Goal: Transaction & Acquisition: Purchase product/service

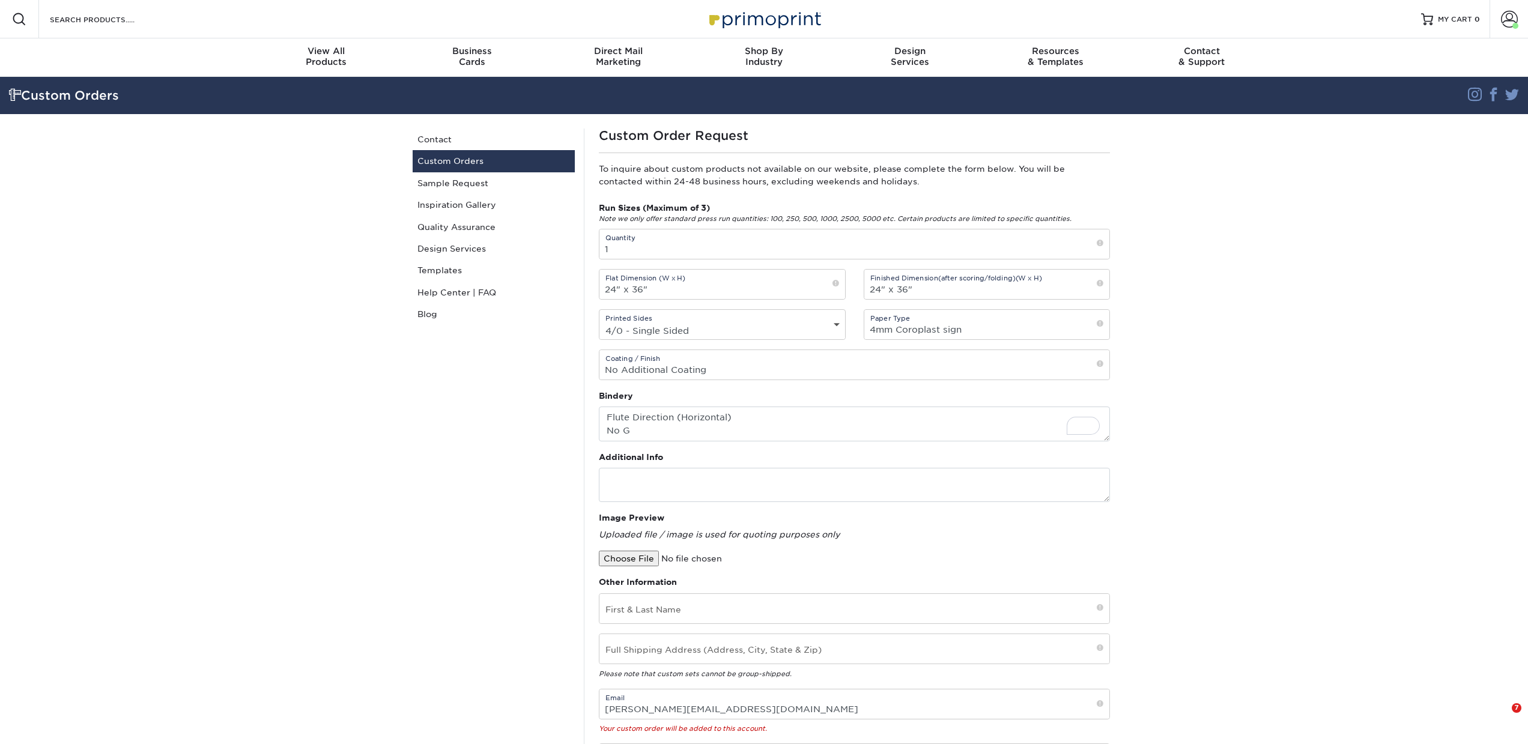
select select "4/0 - Single Sided"
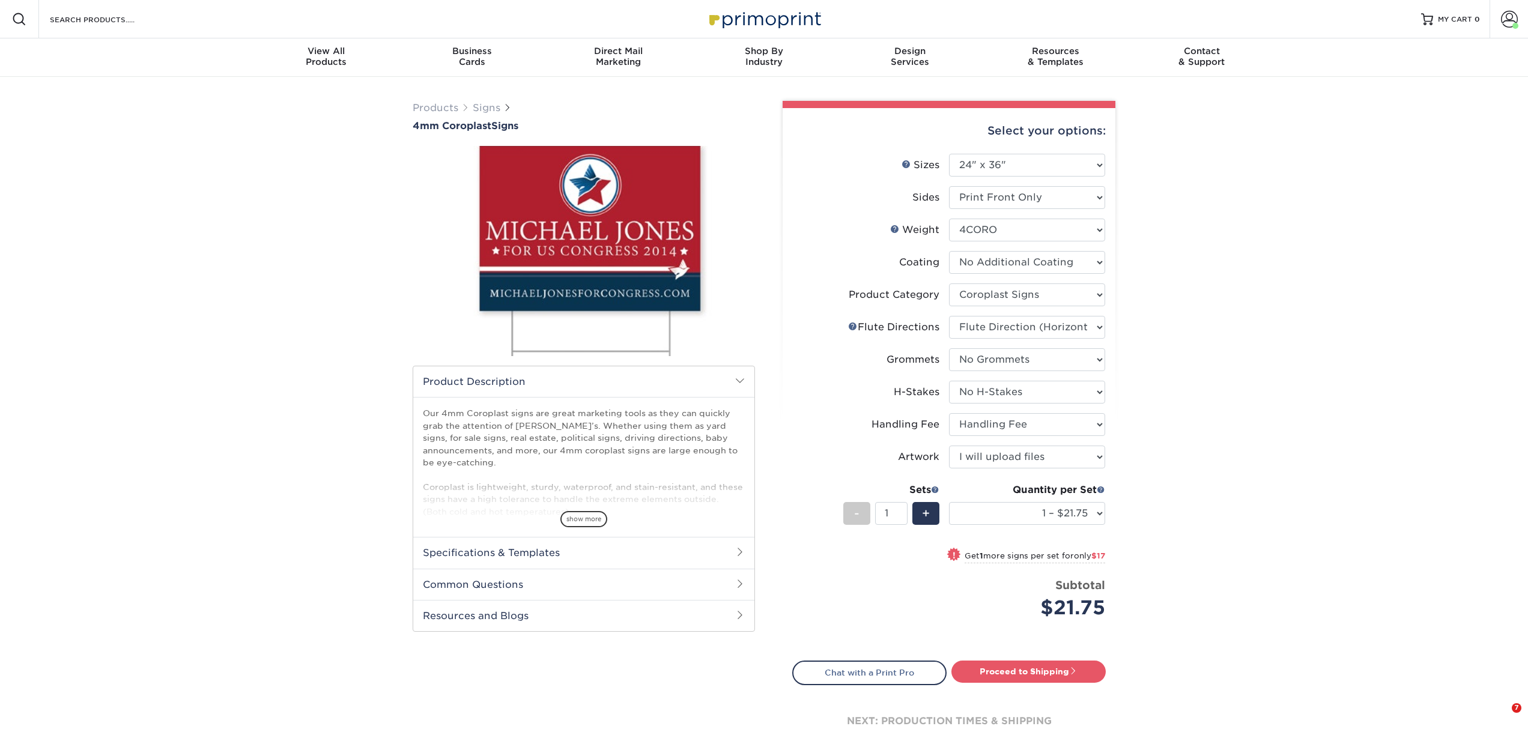
select select "24.00x36.00"
select select "b3582ed5-6912-492c-8440-2cc51afdb8e1"
select select "64642d5c-3ca5-48ab-b753-ddfa02991dab"
select select "90d329df-db80-4206-b821-ff9d3f363977"
select select "aec992a9-897e-40ed-b45c-8ce74849ba63"
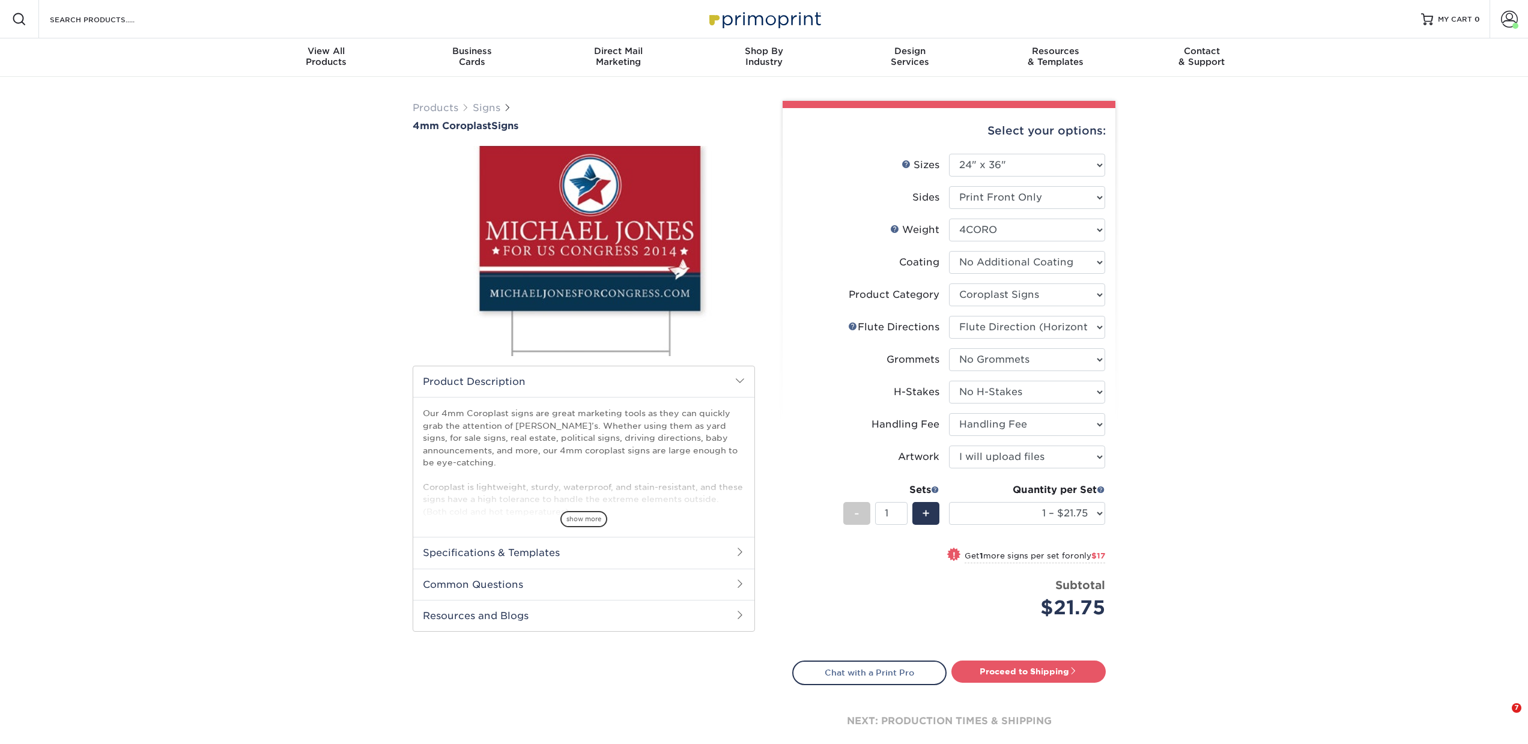
select select "ab74c079-444c-4260-ae6a-e09bdee8073c"
select select "upload"
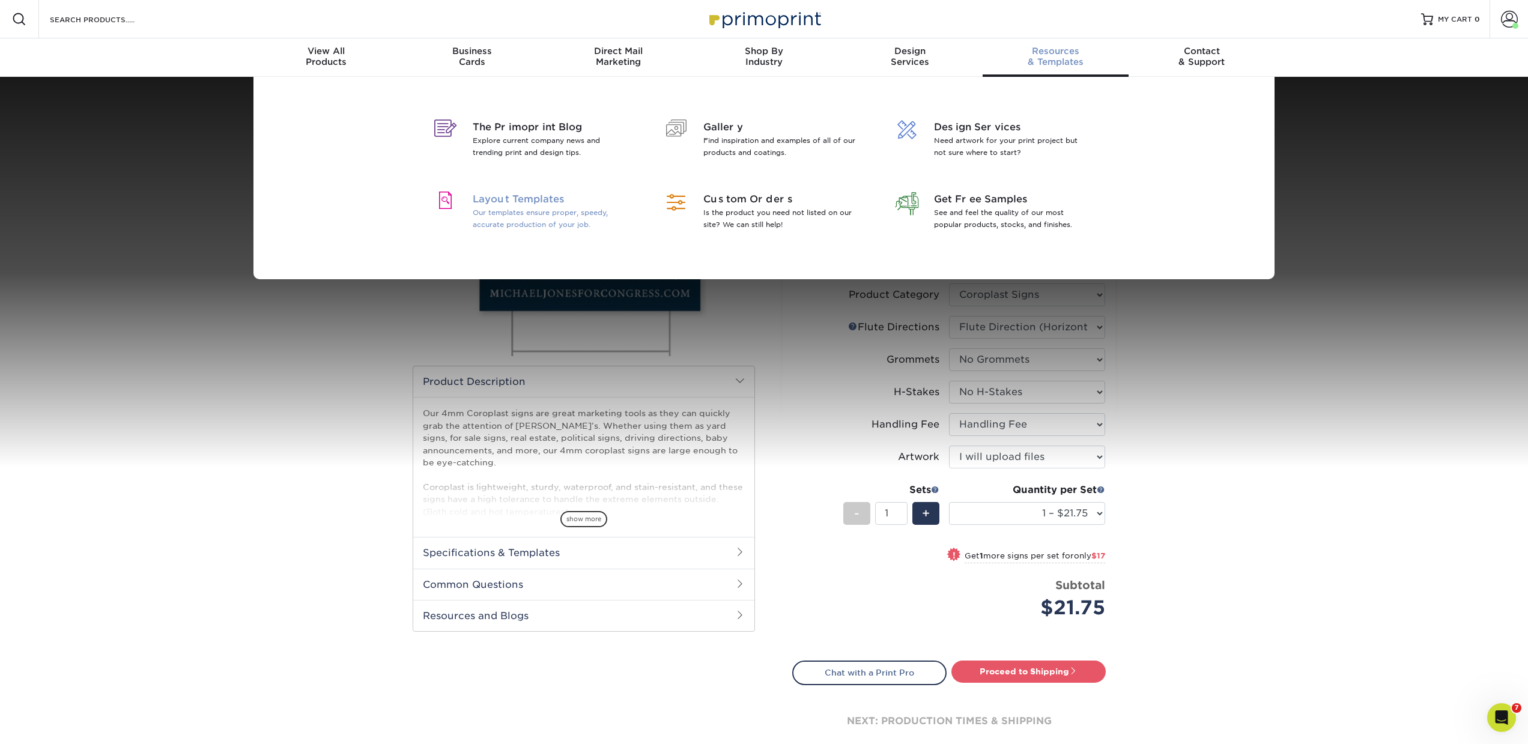
click at [546, 205] on span "Layout Templates" at bounding box center [551, 199] width 156 height 14
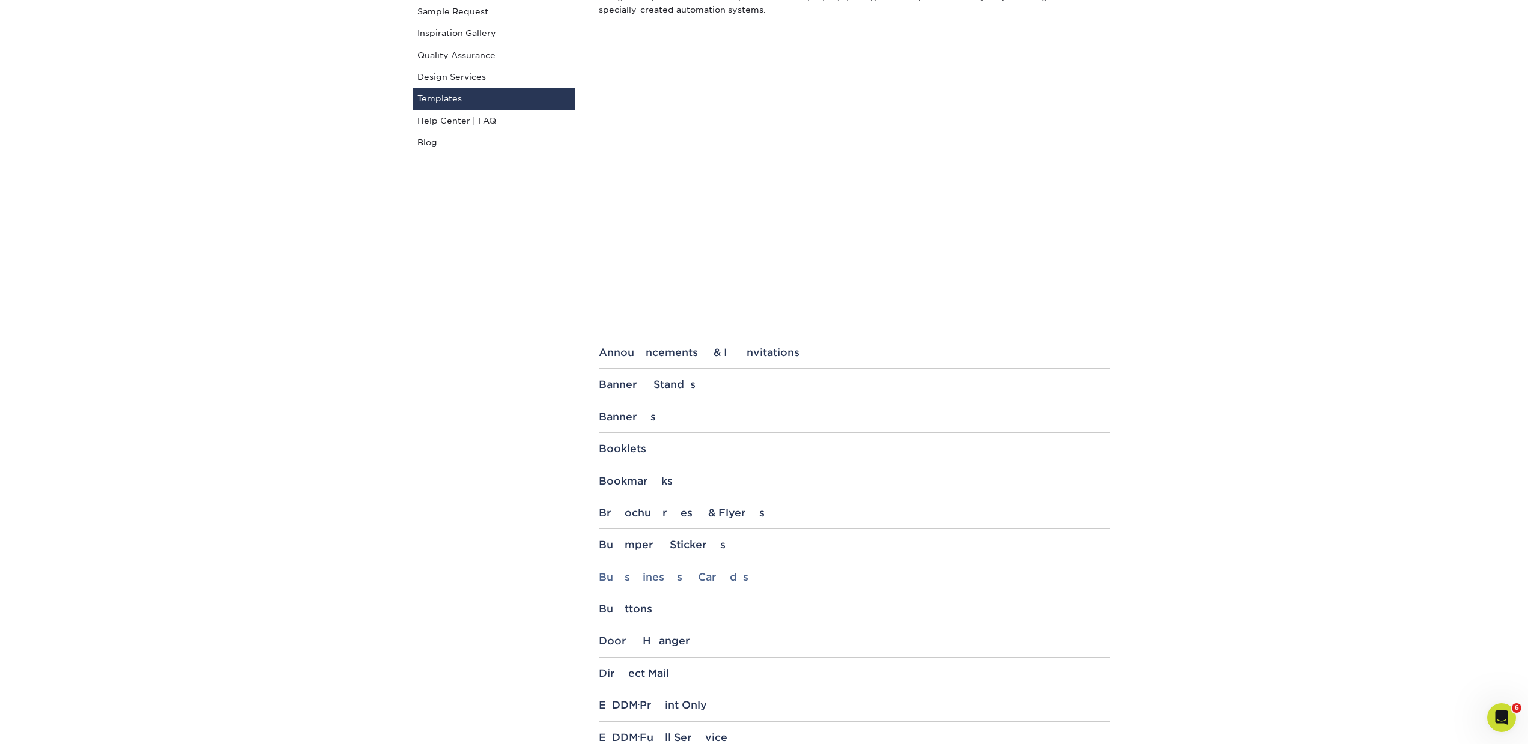
click at [631, 574] on div "Business Cards" at bounding box center [854, 577] width 511 height 12
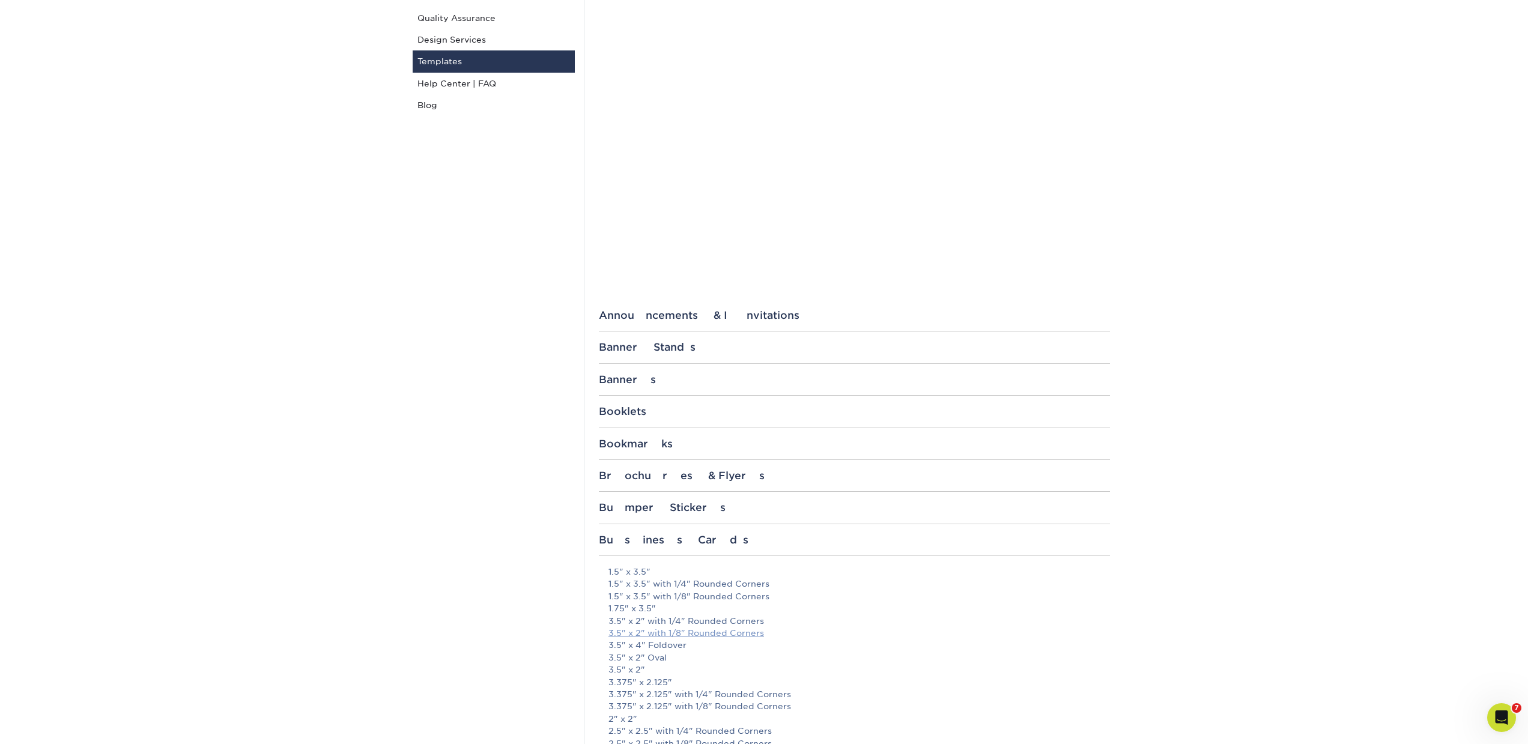
scroll to position [210, 0]
click at [635, 664] on link "3.5" x 2"" at bounding box center [626, 669] width 37 height 10
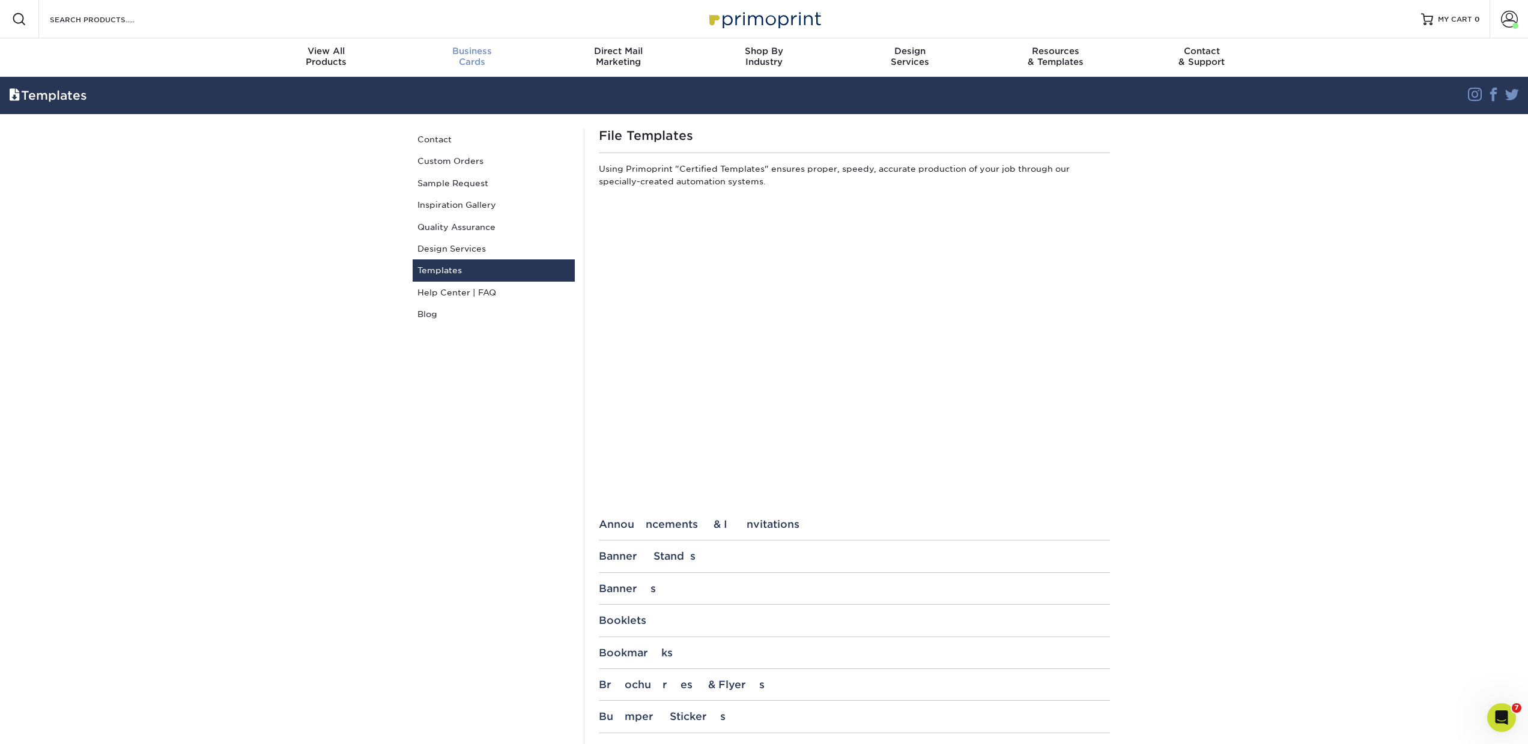
click at [472, 62] on div "Business Cards" at bounding box center [472, 57] width 146 height 22
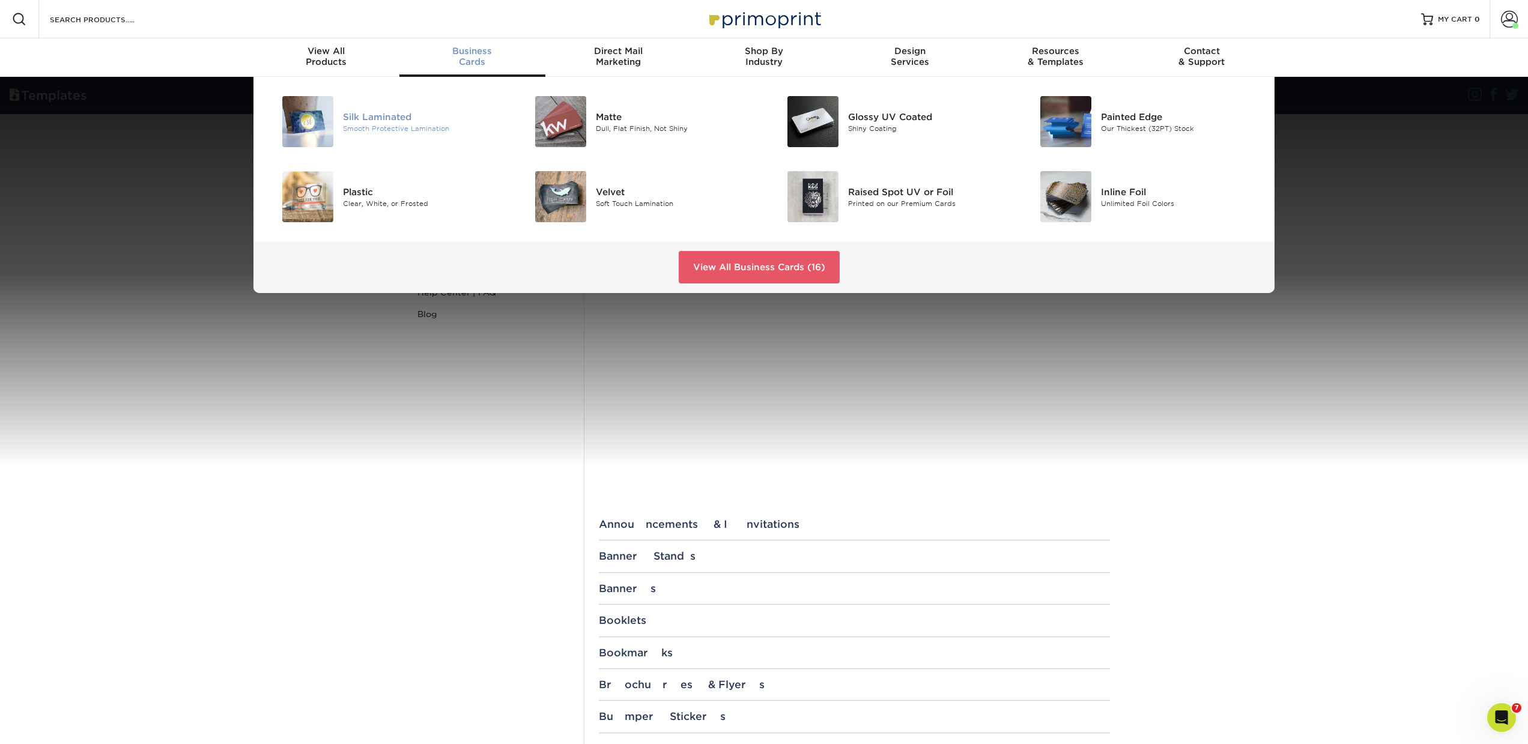
click at [410, 126] on div "Smooth Protective Lamination" at bounding box center [422, 128] width 159 height 10
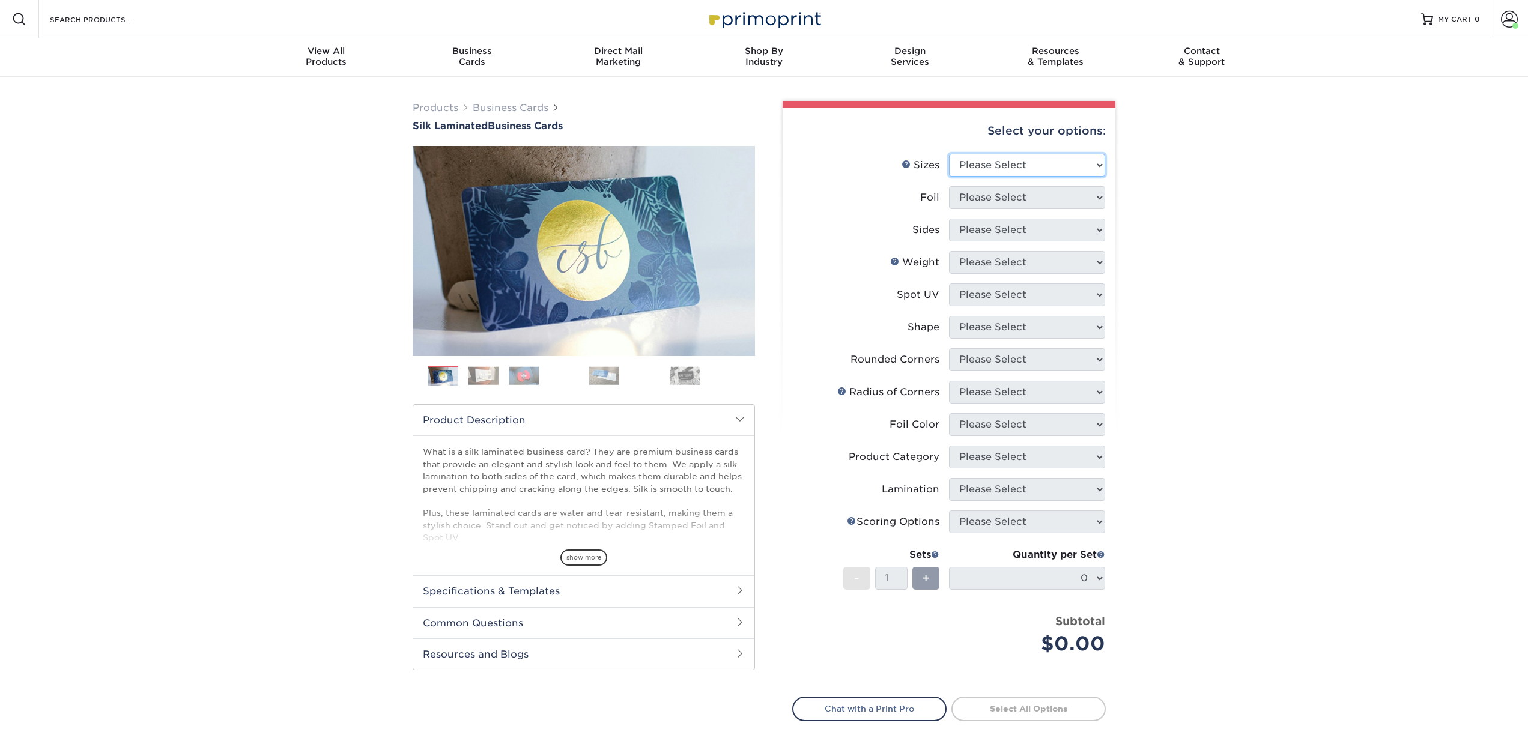
click at [983, 159] on select "Please Select 1.5" x 3.5" - Mini 1.75" x 3.5" - Mini 2" x 2" - Square 2" x 3" -…" at bounding box center [1027, 165] width 156 height 23
select select "2.00x3.50"
click at [949, 154] on select "Please Select 1.5" x 3.5" - Mini 1.75" x 3.5" - Mini 2" x 2" - Square 2" x 3" -…" at bounding box center [1027, 165] width 156 height 23
click at [980, 200] on select "Please Select" at bounding box center [1027, 197] width 156 height 23
select select "0"
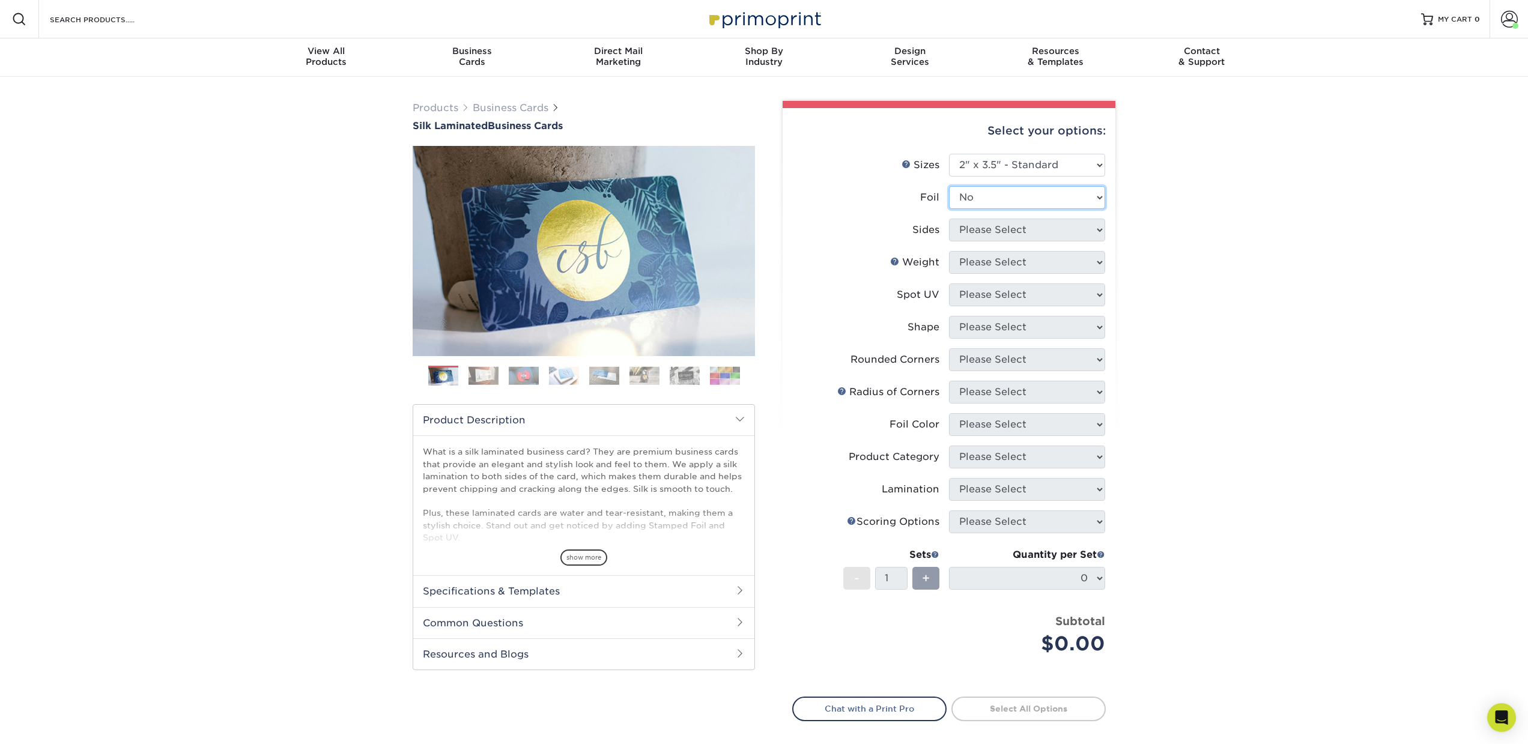
click at [949, 186] on select "Please Select Yes No" at bounding box center [1027, 197] width 156 height 23
click at [972, 226] on select "Please Select Print Both Sides Print Front Only" at bounding box center [1027, 230] width 156 height 23
select select "13abbda7-1d64-4f25-8bb2-c179b224825d"
click at [949, 219] on select "Please Select Print Both Sides Print Front Only" at bounding box center [1027, 230] width 156 height 23
click at [972, 262] on select "Please Select 16PT" at bounding box center [1027, 262] width 156 height 23
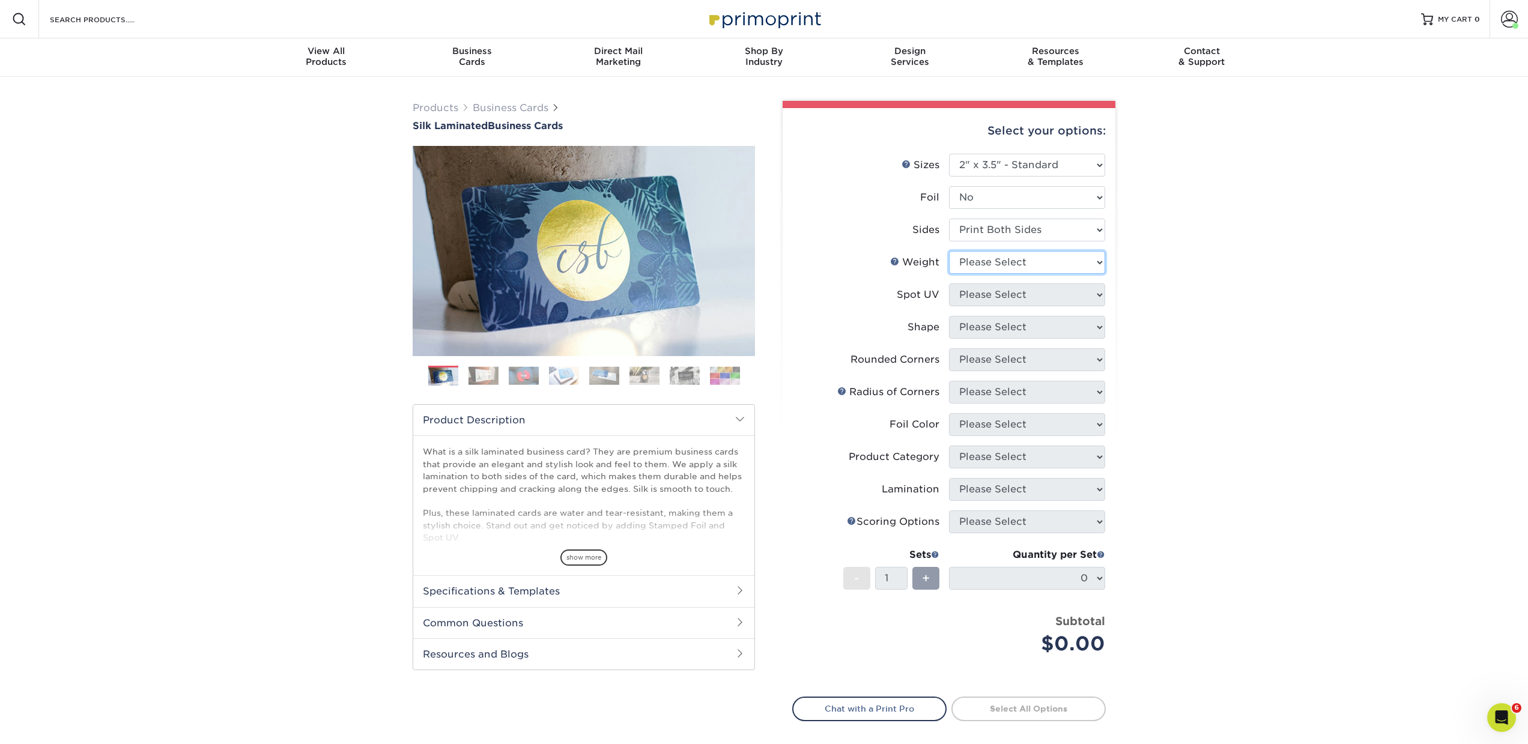
select select "16PT"
click at [949, 251] on select "Please Select 16PT" at bounding box center [1027, 262] width 156 height 23
click at [971, 294] on select "Please Select No Spot UV Front and Back (Both Sides) Front Only Back Only" at bounding box center [1027, 294] width 156 height 23
select select "3"
click at [949, 283] on select "Please Select No Spot UV Front and Back (Both Sides) Front Only Back Only" at bounding box center [1027, 294] width 156 height 23
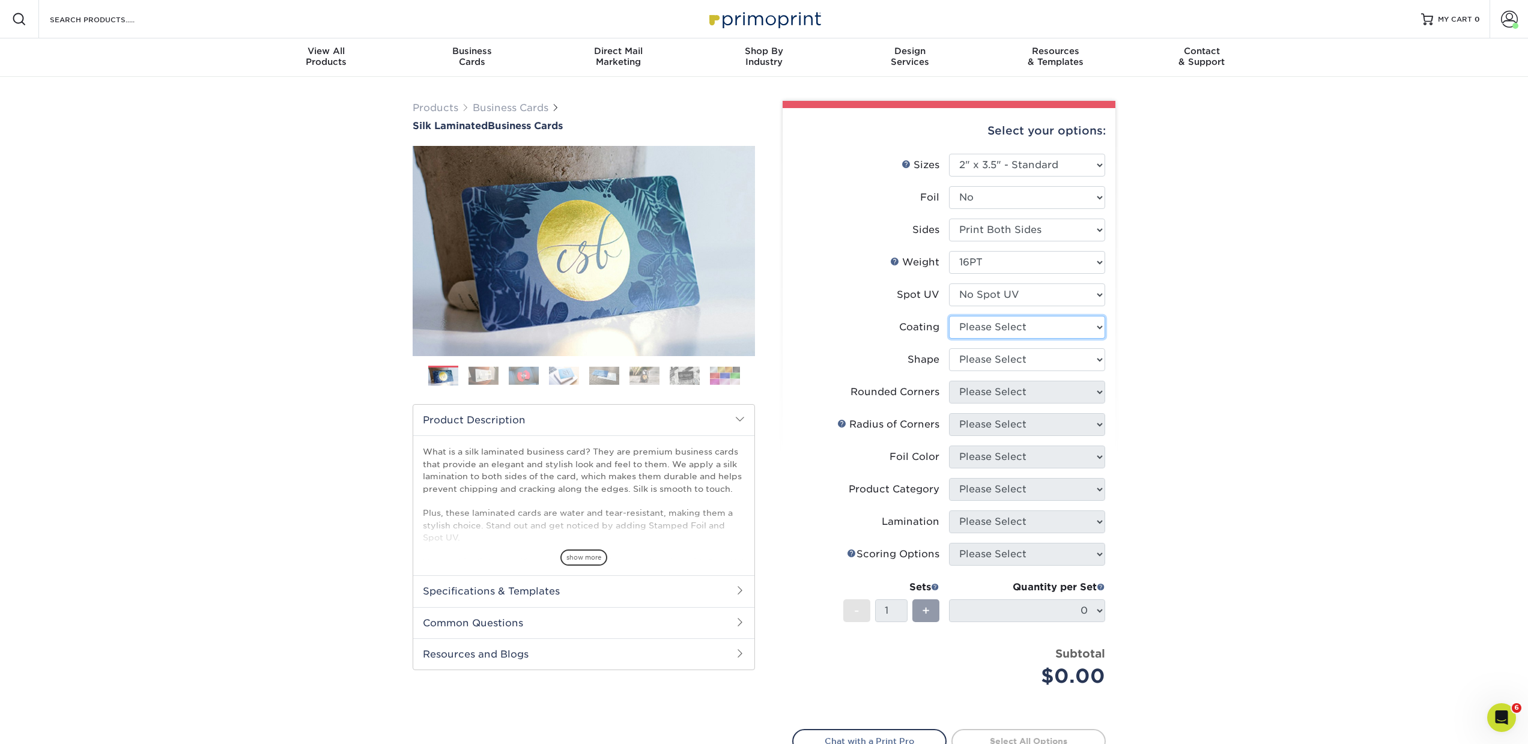
click at [969, 318] on select at bounding box center [1027, 327] width 156 height 23
select select "3e7618de-abca-4bda-9f97-8b9129e913d8"
click at [949, 316] on select at bounding box center [1027, 327] width 156 height 23
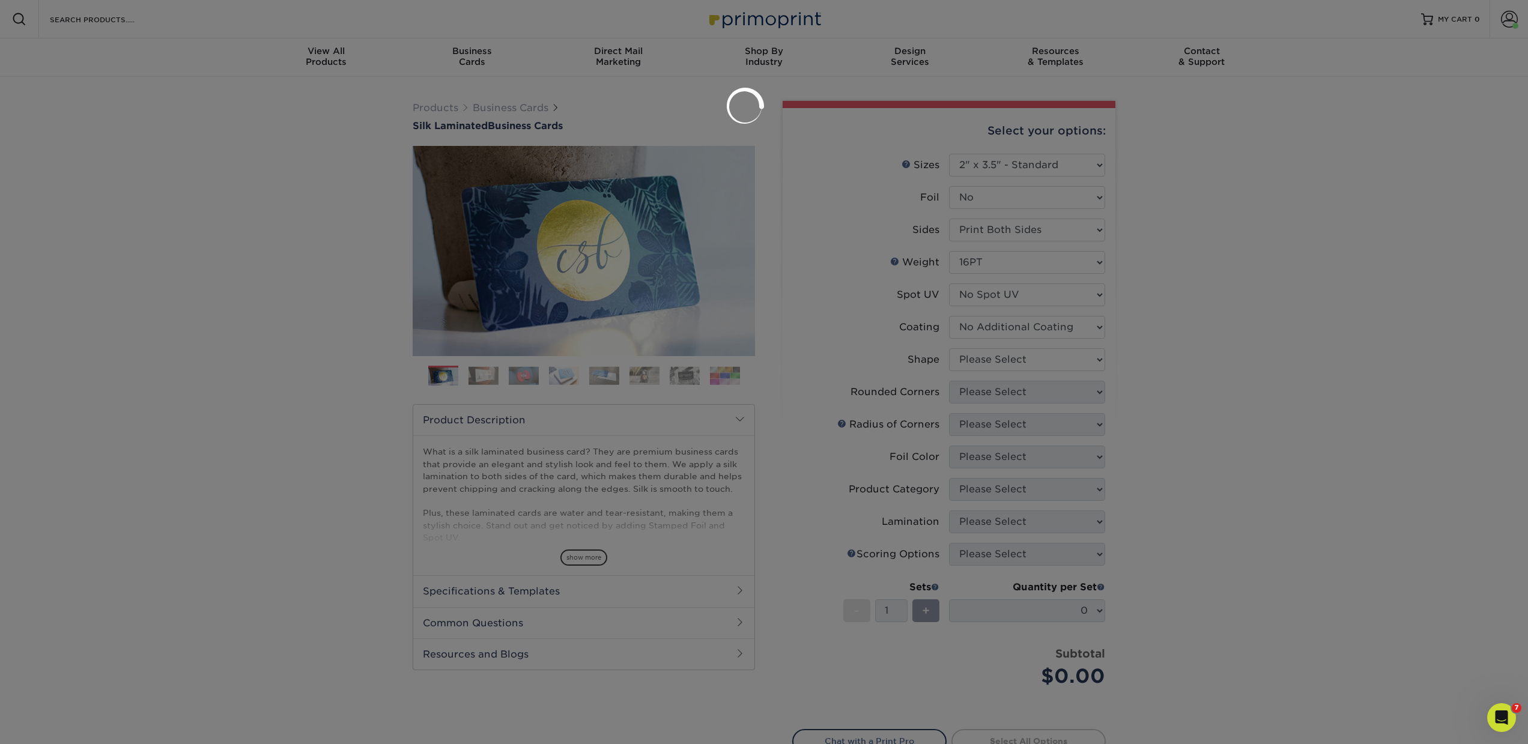
click at [966, 360] on div at bounding box center [764, 372] width 1528 height 744
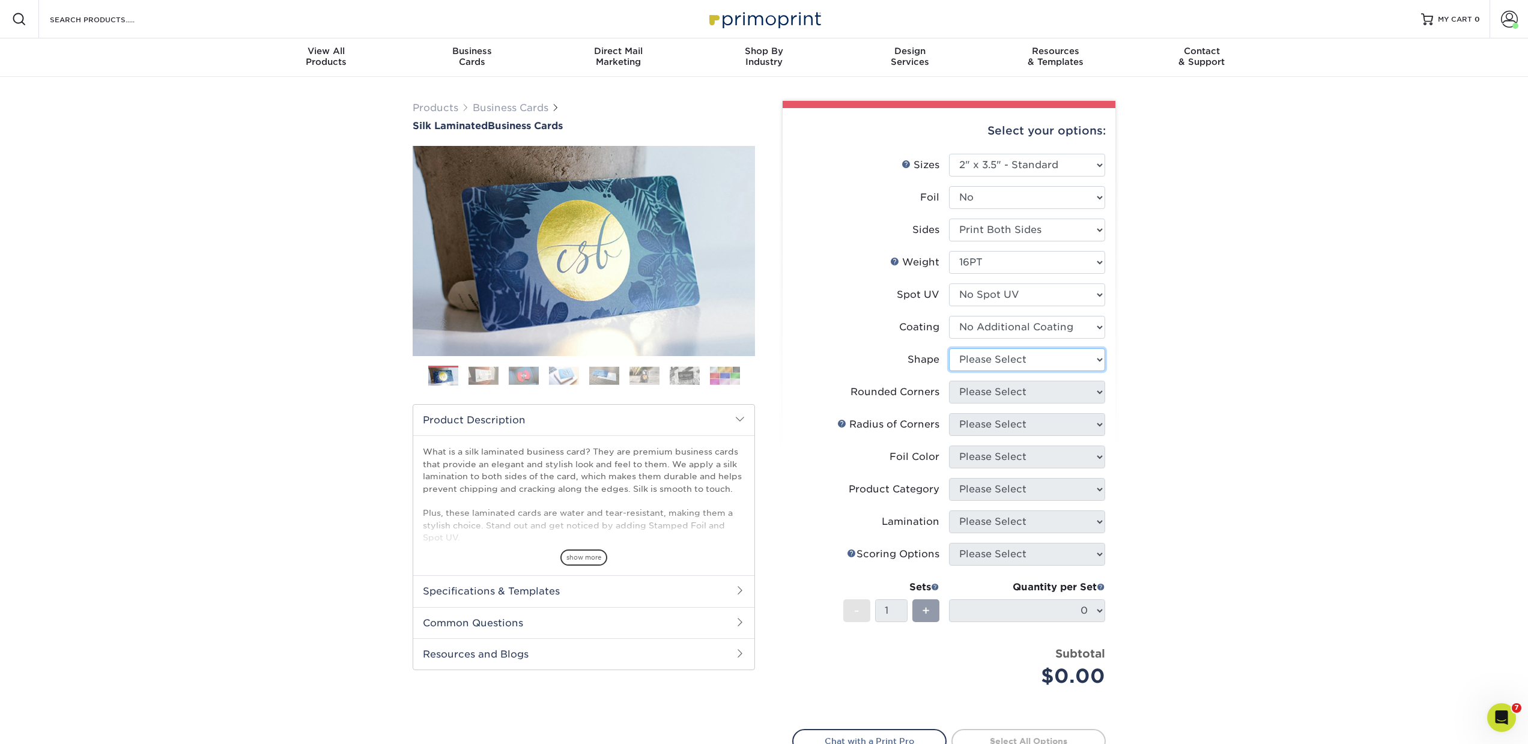
click at [961, 359] on select "Please Select Standard Oval" at bounding box center [1027, 359] width 156 height 23
select select "standard"
click at [949, 348] on select "Please Select Standard Oval" at bounding box center [1027, 359] width 156 height 23
click at [963, 390] on select "Please Select Yes - Round 2 Corners Yes - Round 4 Corners No" at bounding box center [1027, 392] width 156 height 23
click at [949, 381] on select "Please Select Yes - Round 2 Corners Yes - Round 4 Corners No" at bounding box center [1027, 392] width 156 height 23
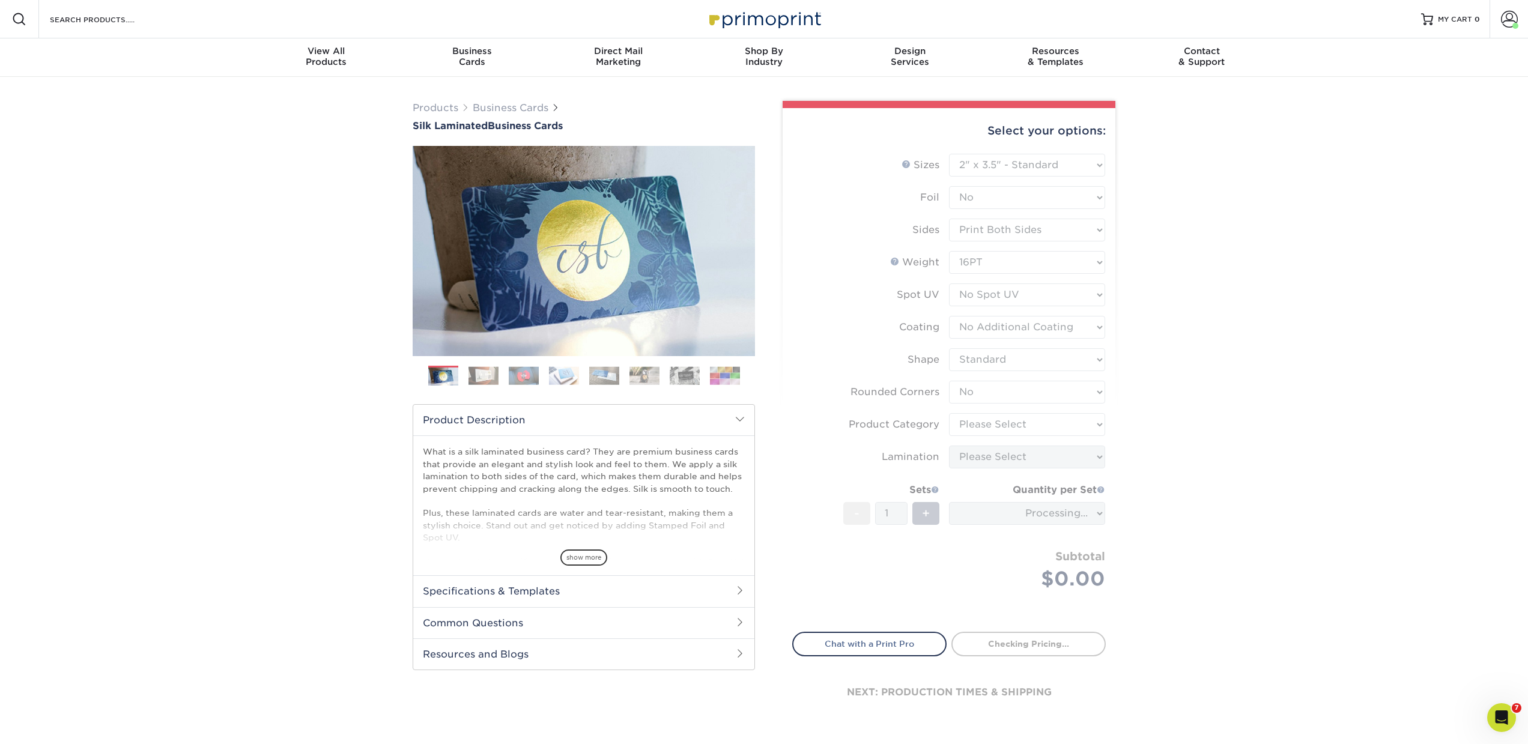
click at [964, 392] on form "Sizes Help Sizes Please Select 1.5" x 3.5" - Mini 1.75" x 3.5" - Mini 2" x 2" -…" at bounding box center [948, 386] width 313 height 464
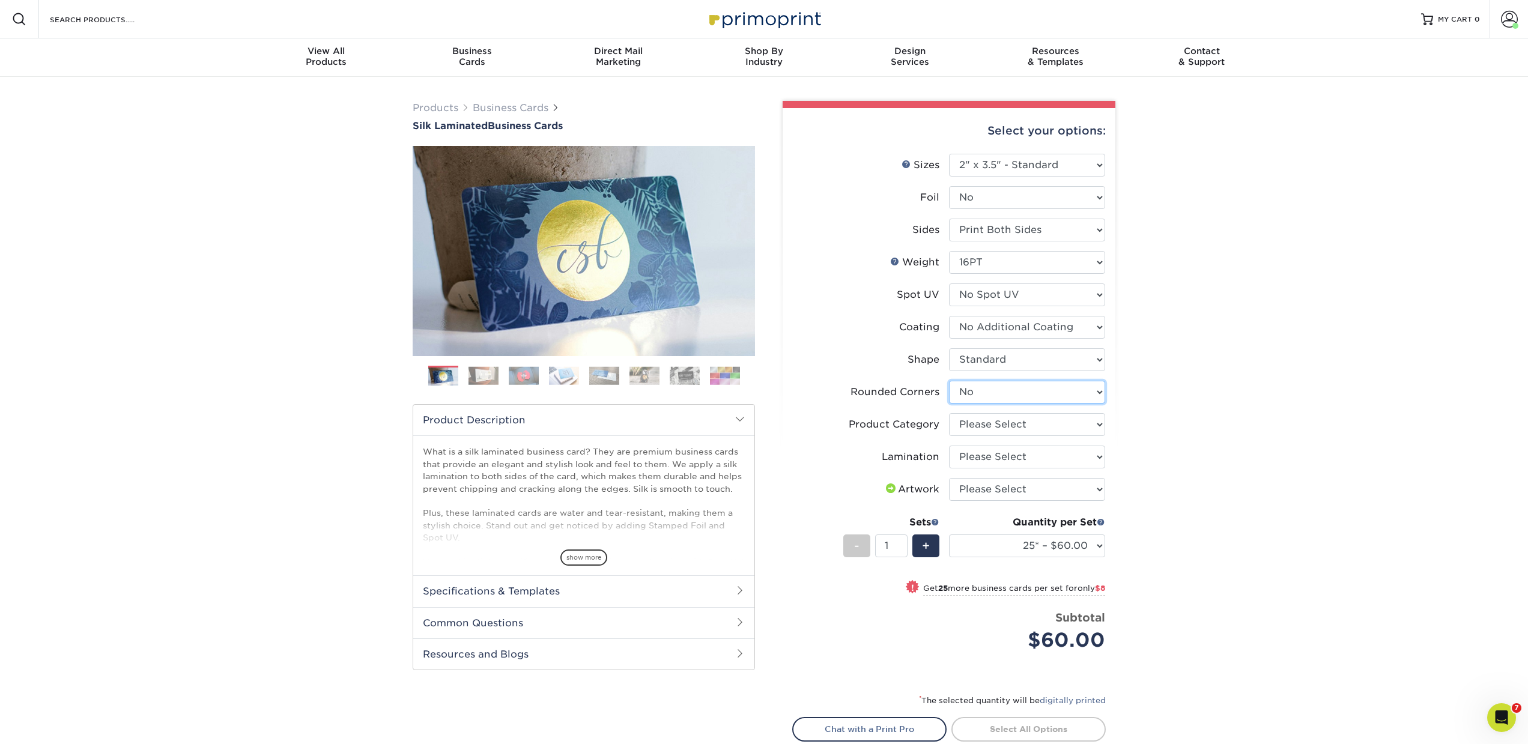
click at [964, 392] on select "Please Select Yes - Round 2 Corners Yes - Round 4 Corners No" at bounding box center [1027, 392] width 156 height 23
select select "7672df9e-0e0a-464d-8e1f-920c575e4da3"
click at [949, 381] on select "Please Select Yes - Round 2 Corners Yes - Round 4 Corners No" at bounding box center [1027, 392] width 156 height 23
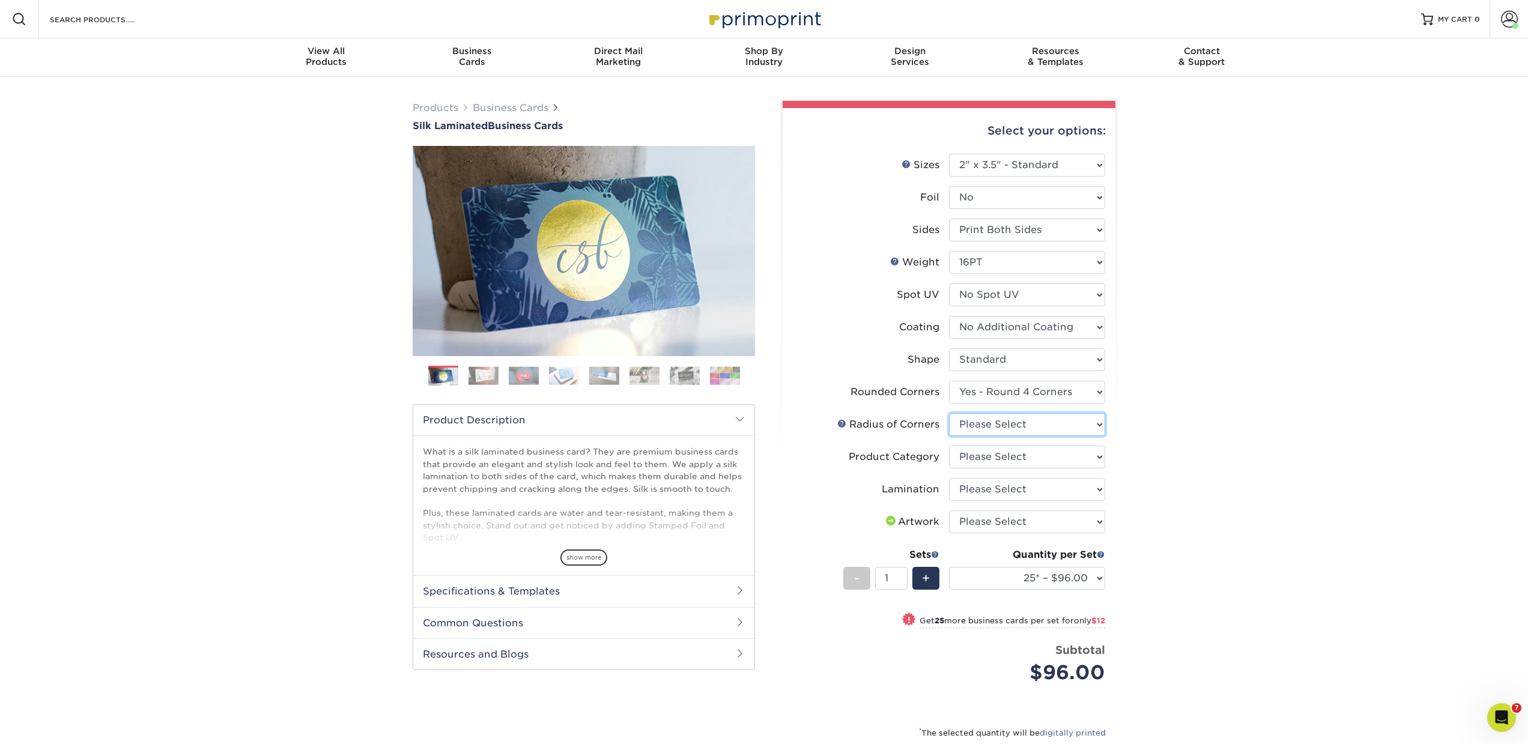
click at [974, 423] on select "Please Select Rounded 1/8" Rounded 1/4"" at bounding box center [1027, 424] width 156 height 23
select select "479fbfe7-6a0c-4895-8c9a-81739b7486c9"
click at [949, 413] on select "Please Select Rounded 1/8" Rounded 1/4"" at bounding box center [1027, 424] width 156 height 23
click at [973, 458] on select "Please Select Business Cards" at bounding box center [1027, 457] width 156 height 23
select select "3b5148f1-0588-4f88-a218-97bcfdce65c1"
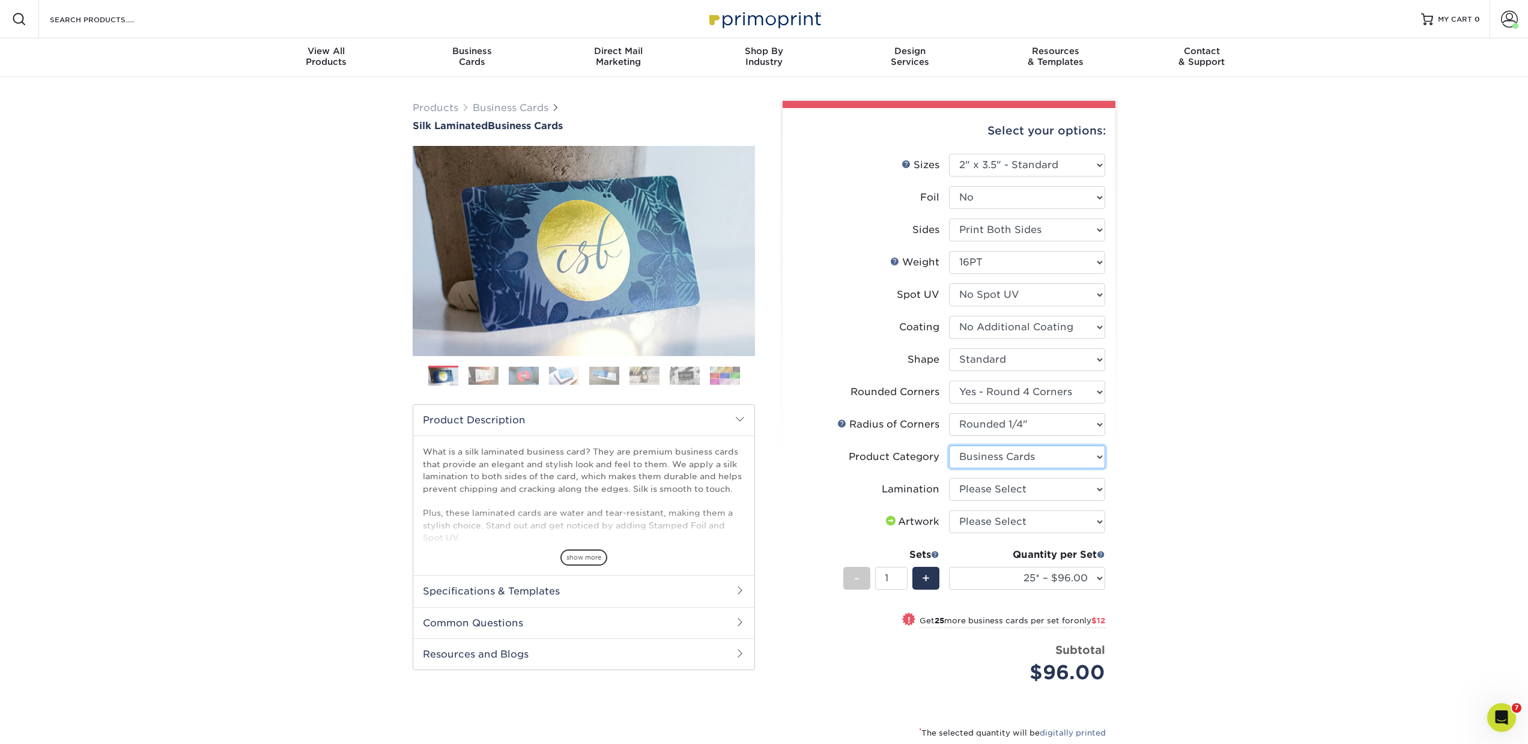
click at [949, 446] on select "Please Select Business Cards" at bounding box center [1027, 457] width 156 height 23
click at [972, 488] on select "Please Select Silk" at bounding box center [1027, 489] width 156 height 23
select select "ccacb42f-45f7-42d3-bbd3-7c8421cf37f0"
click at [949, 478] on select "Please Select Silk" at bounding box center [1027, 489] width 156 height 23
click at [967, 518] on select "Please Select I will upload files I need a design - $100" at bounding box center [1027, 521] width 156 height 23
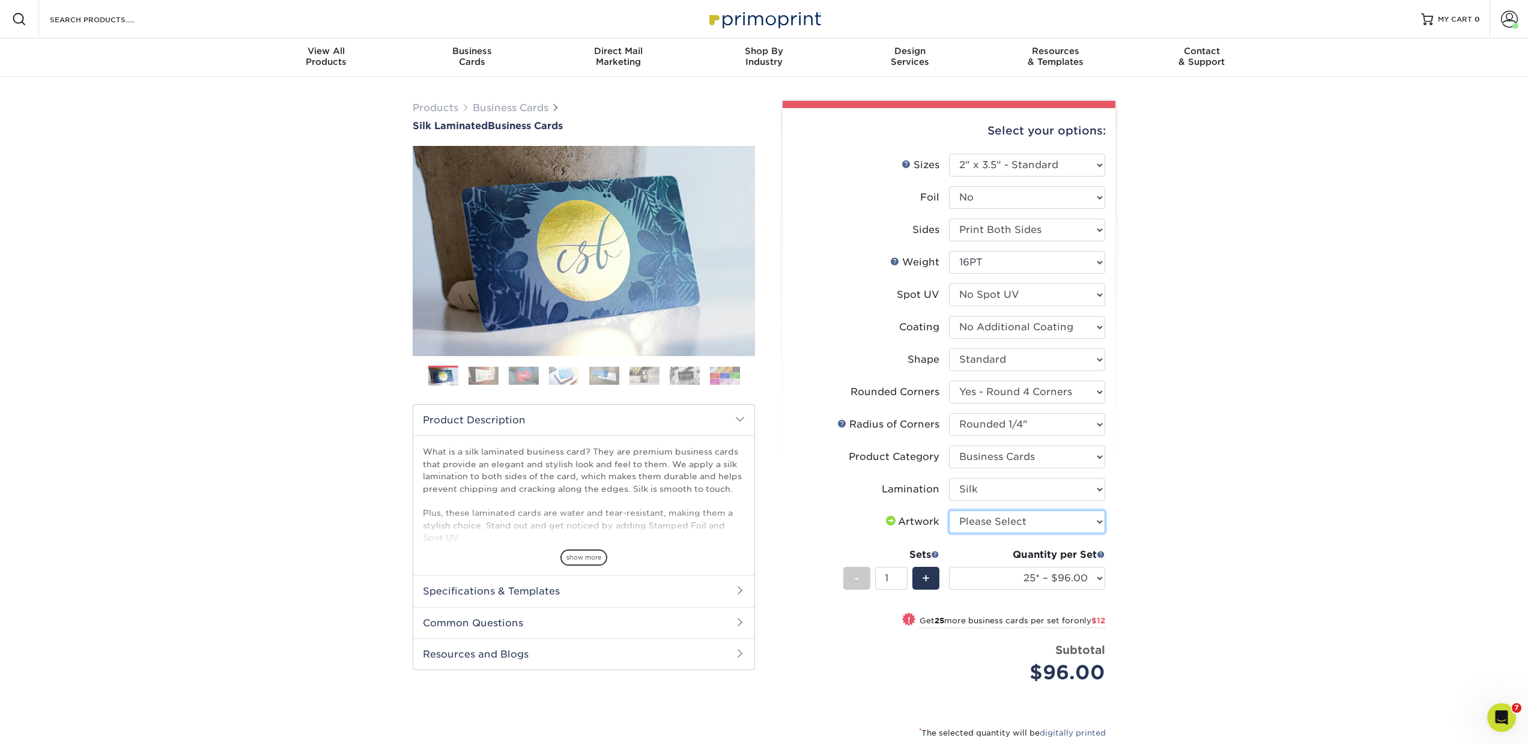
select select "upload"
click at [949, 510] on select "Please Select I will upload files I need a design - $100" at bounding box center [1027, 521] width 156 height 23
click at [969, 576] on select "25* – $96.00 50* – $108.00 75* – $120.00 100* – $128.00 250* – $136.00 500 – $1…" at bounding box center [1027, 578] width 156 height 23
select select "250* – $136.00"
click at [949, 567] on select "25* – $96.00 50* – $108.00 75* – $120.00 100* – $128.00 250* – $136.00 500 – $1…" at bounding box center [1027, 578] width 156 height 23
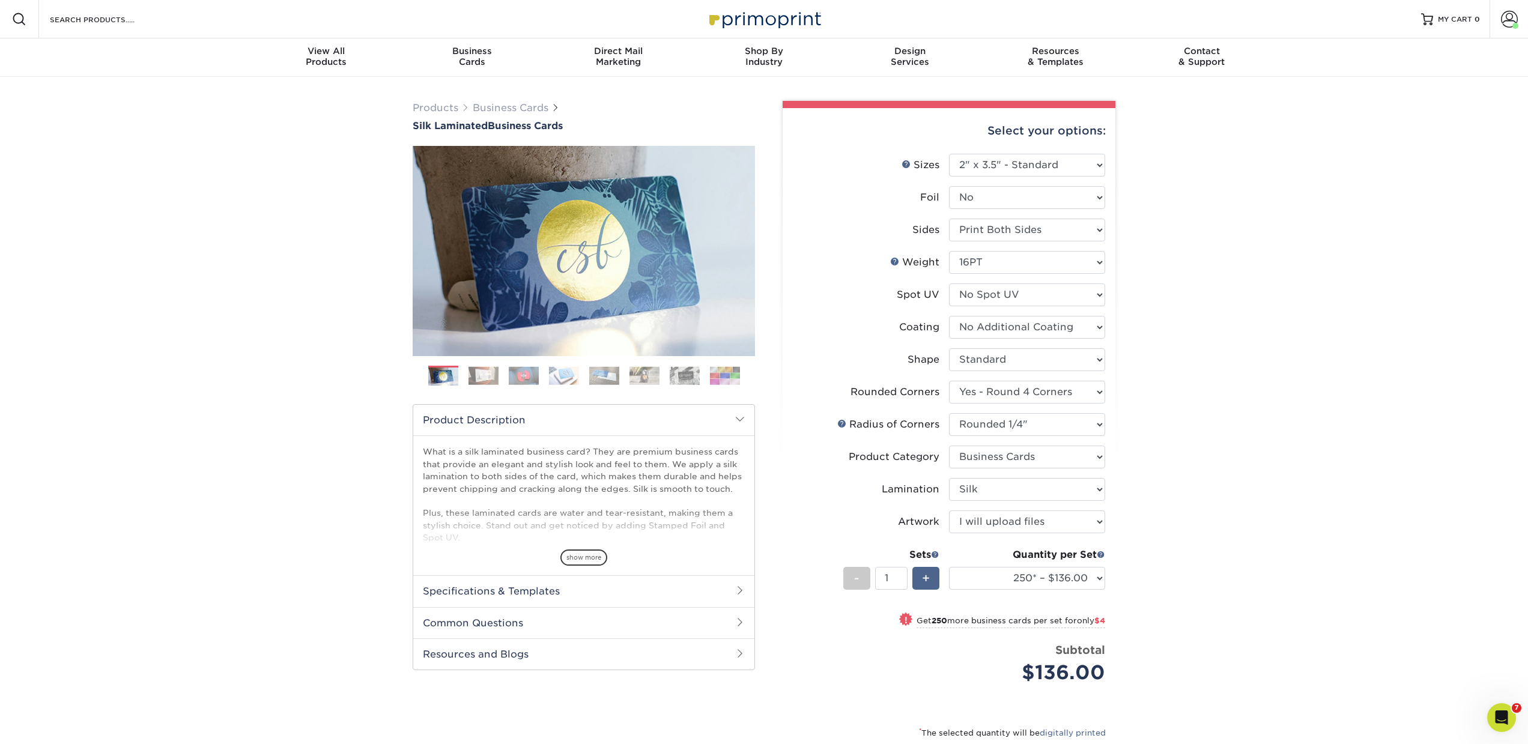
click at [923, 580] on span "+" at bounding box center [926, 578] width 8 height 18
type input "5"
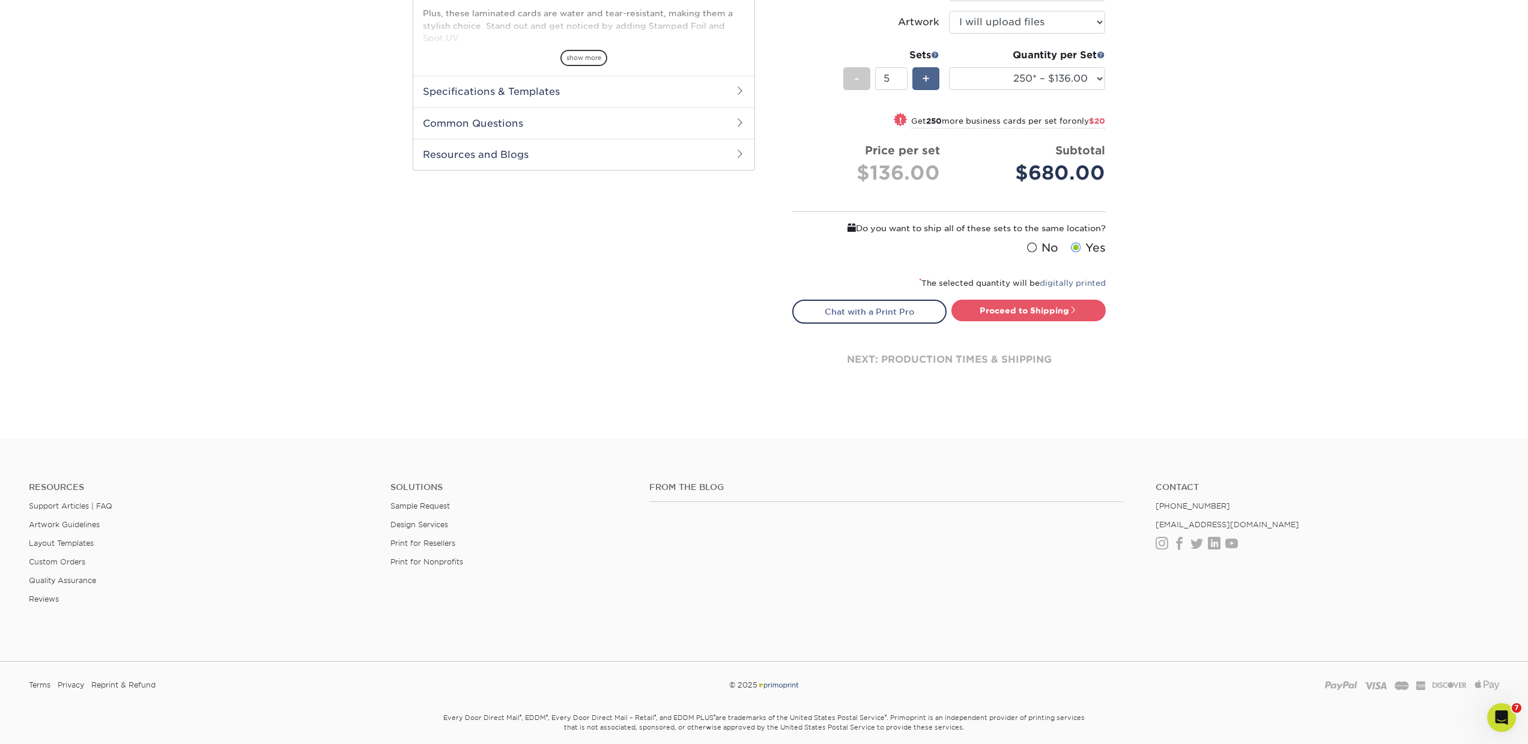
scroll to position [539, 0]
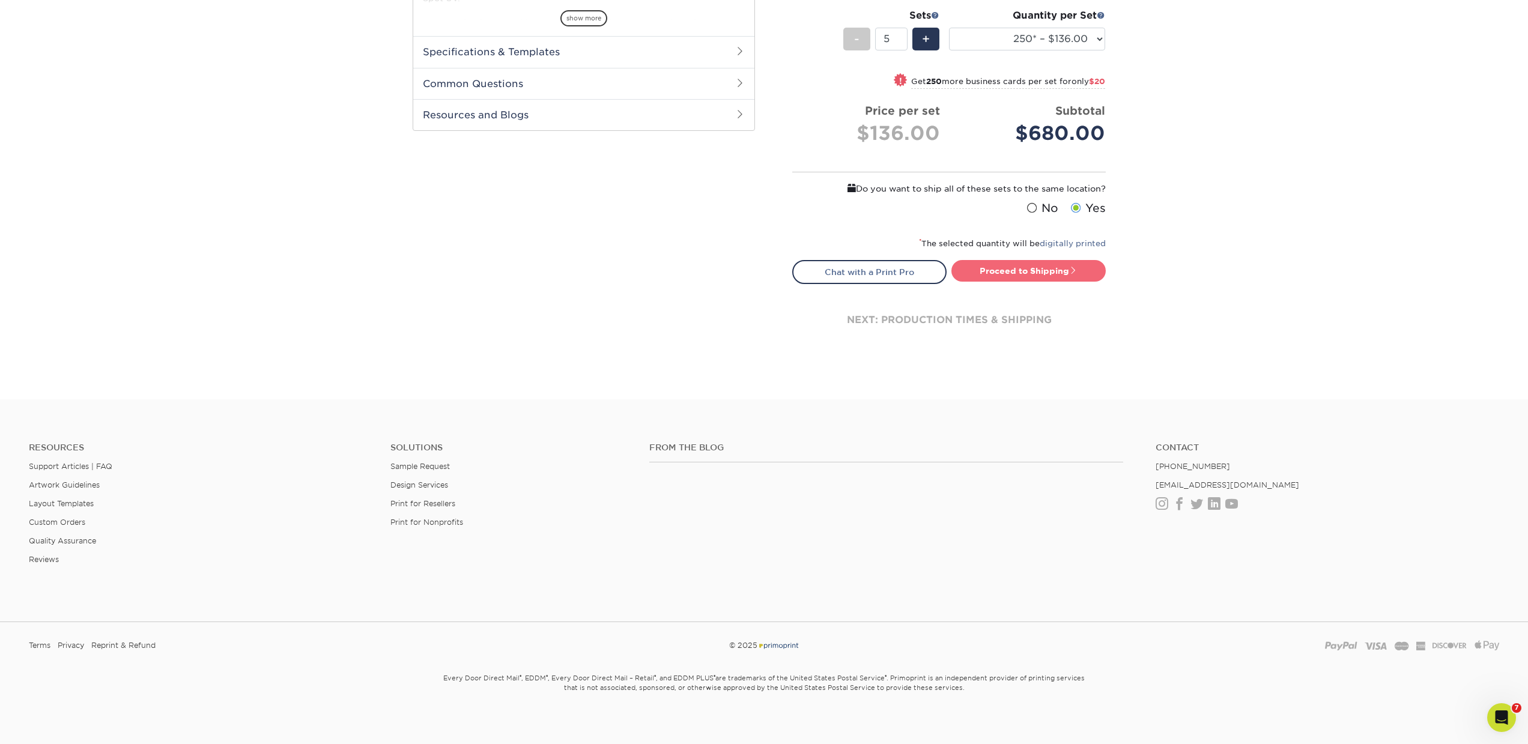
click at [1025, 272] on link "Proceed to Shipping" at bounding box center [1028, 271] width 154 height 22
type input "Set 1"
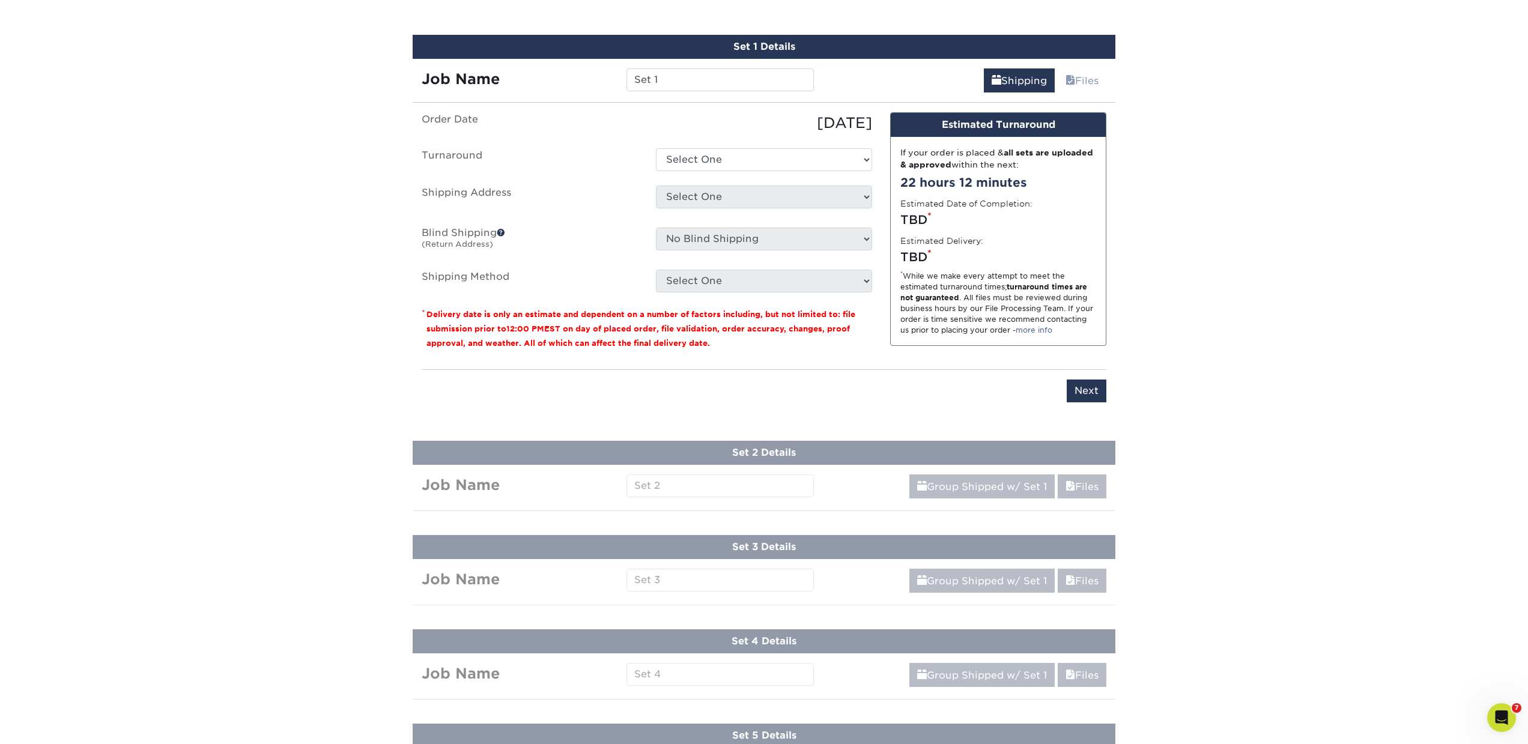
scroll to position [831, 0]
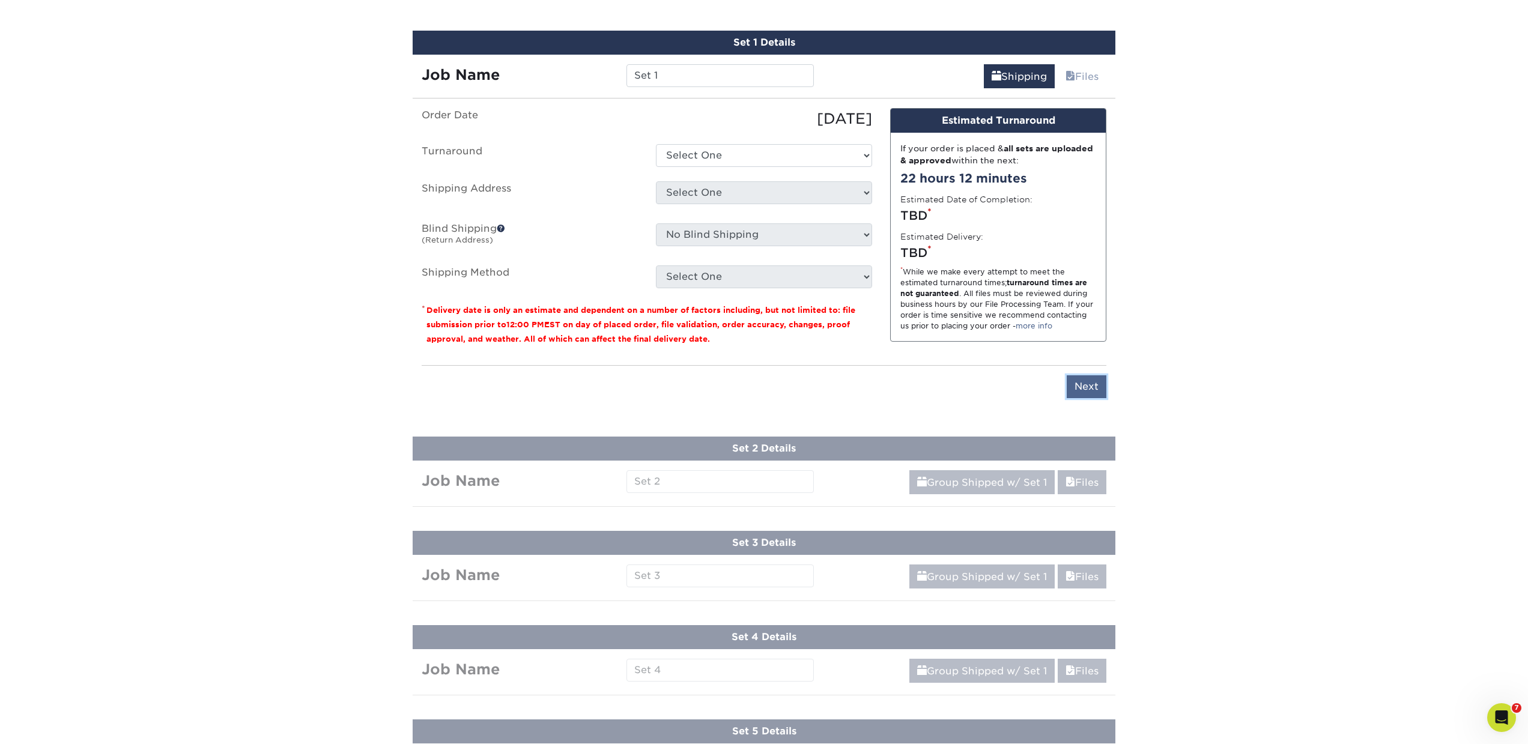
click at [1089, 392] on input "Next" at bounding box center [1087, 386] width 40 height 23
type input "Next"
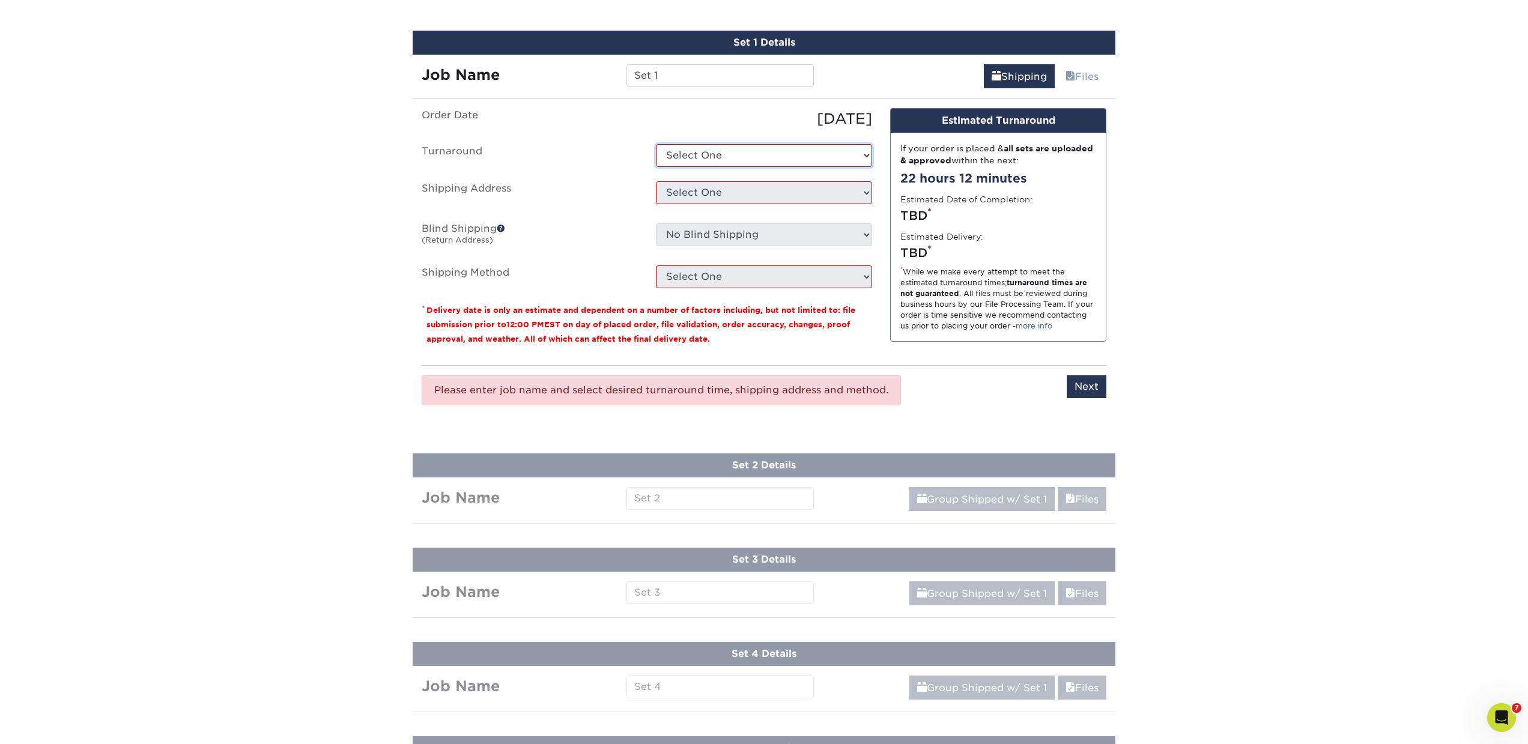
click at [728, 154] on select "Select One 2-4 Business Days 2 Day Next Business Day" at bounding box center [764, 155] width 216 height 23
select select "81663f2d-f322-42f3-bbd4-3ac062c93cba"
click at [656, 144] on select "Select One 2-4 Business Days 2 Day Next Business Day" at bounding box center [764, 155] width 216 height 23
click at [705, 193] on select "Select One AK AK Arkansas Bacon Raton FL Boca Raton Bradent Brooklyn CA CA CA C…" at bounding box center [764, 192] width 216 height 23
select select "257328"
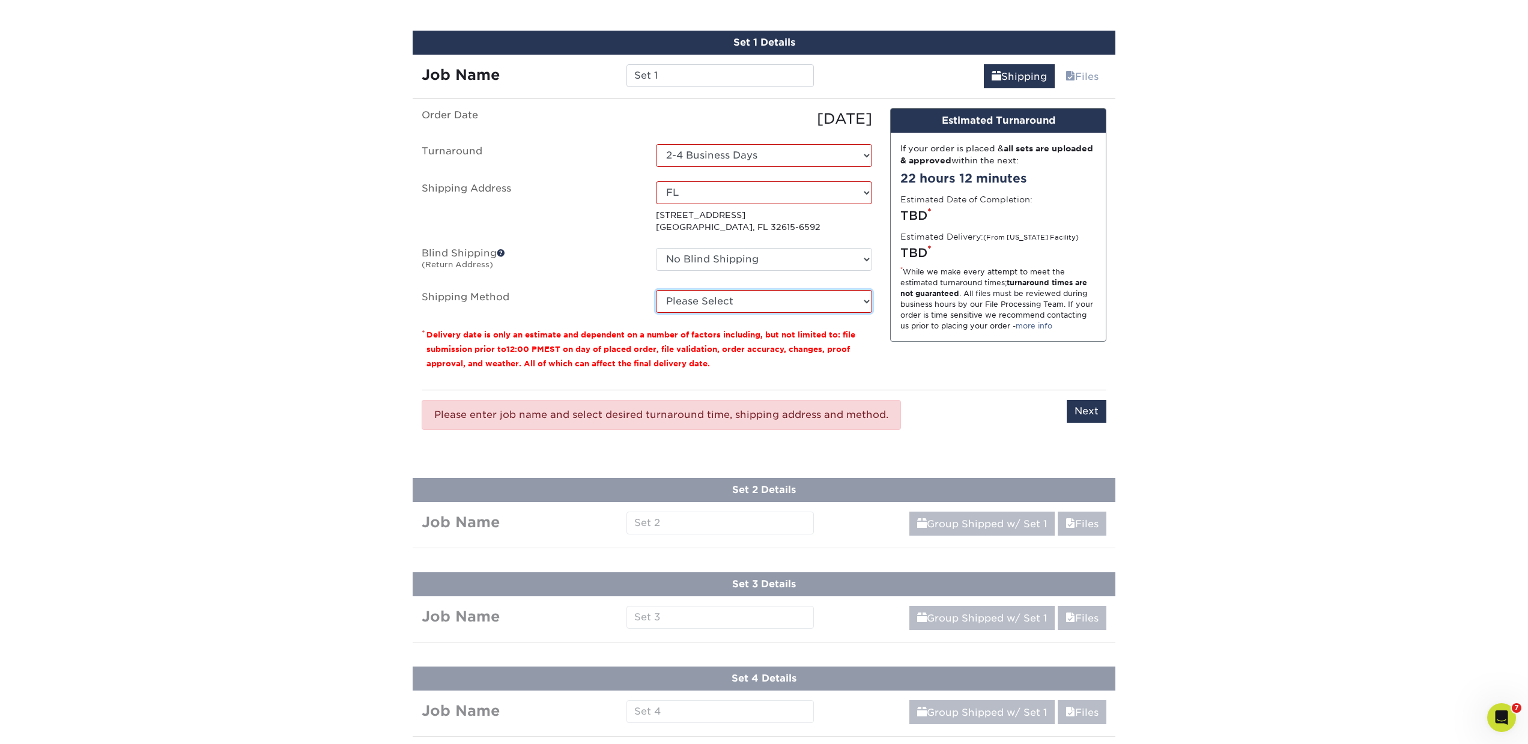
click at [682, 304] on select "Please Select Ground Shipping (+$19.62) 3 Day Shipping Service (+$21.78) 2 Day …" at bounding box center [764, 301] width 216 height 23
select select "03"
click at [656, 290] on select "Please Select Ground Shipping (+$19.62) 3 Day Shipping Service (+$21.78) 2 Day …" at bounding box center [764, 301] width 216 height 23
click at [1086, 414] on input "Next" at bounding box center [1087, 411] width 40 height 23
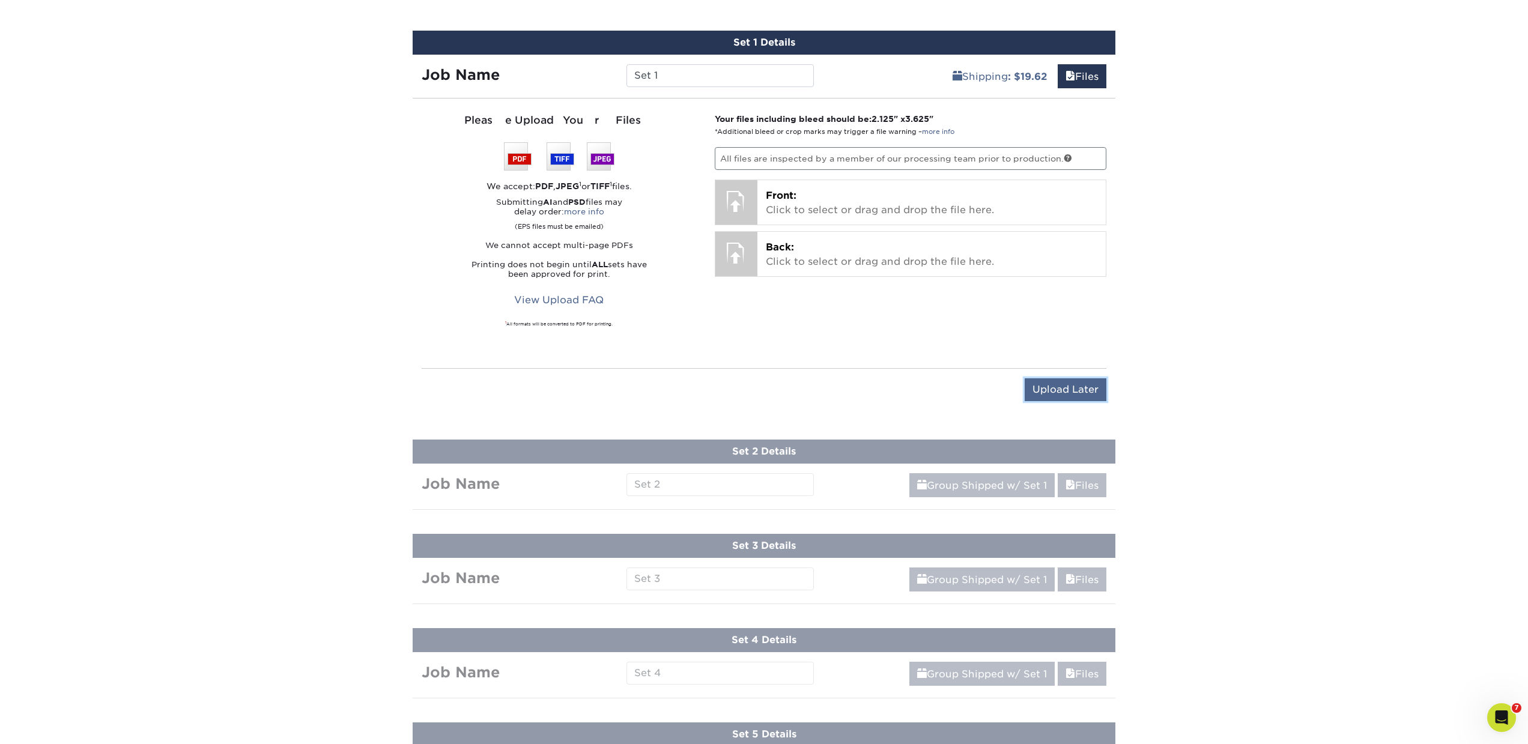
click at [1072, 392] on input "Upload Later" at bounding box center [1066, 389] width 82 height 23
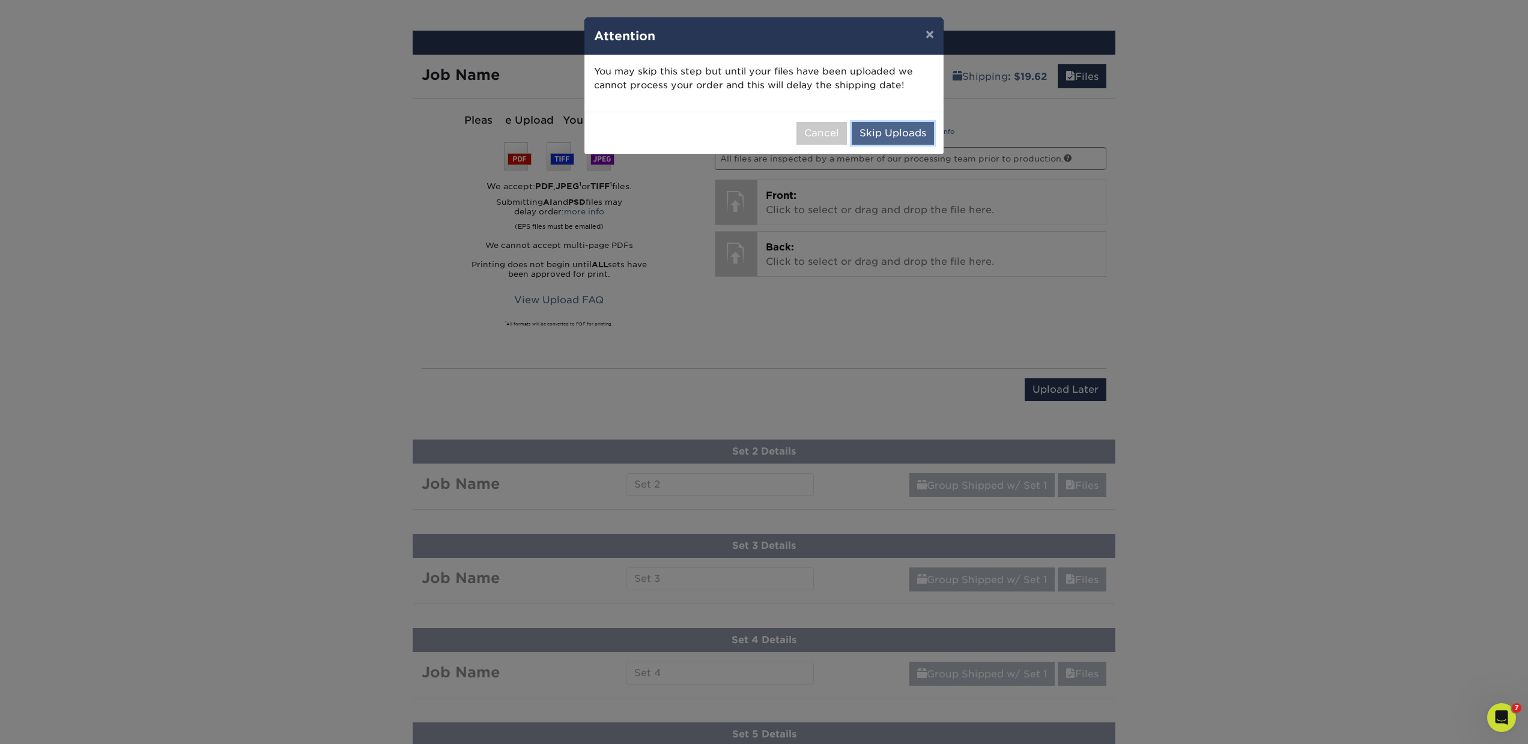
click at [907, 133] on button "Skip Uploads" at bounding box center [893, 133] width 82 height 23
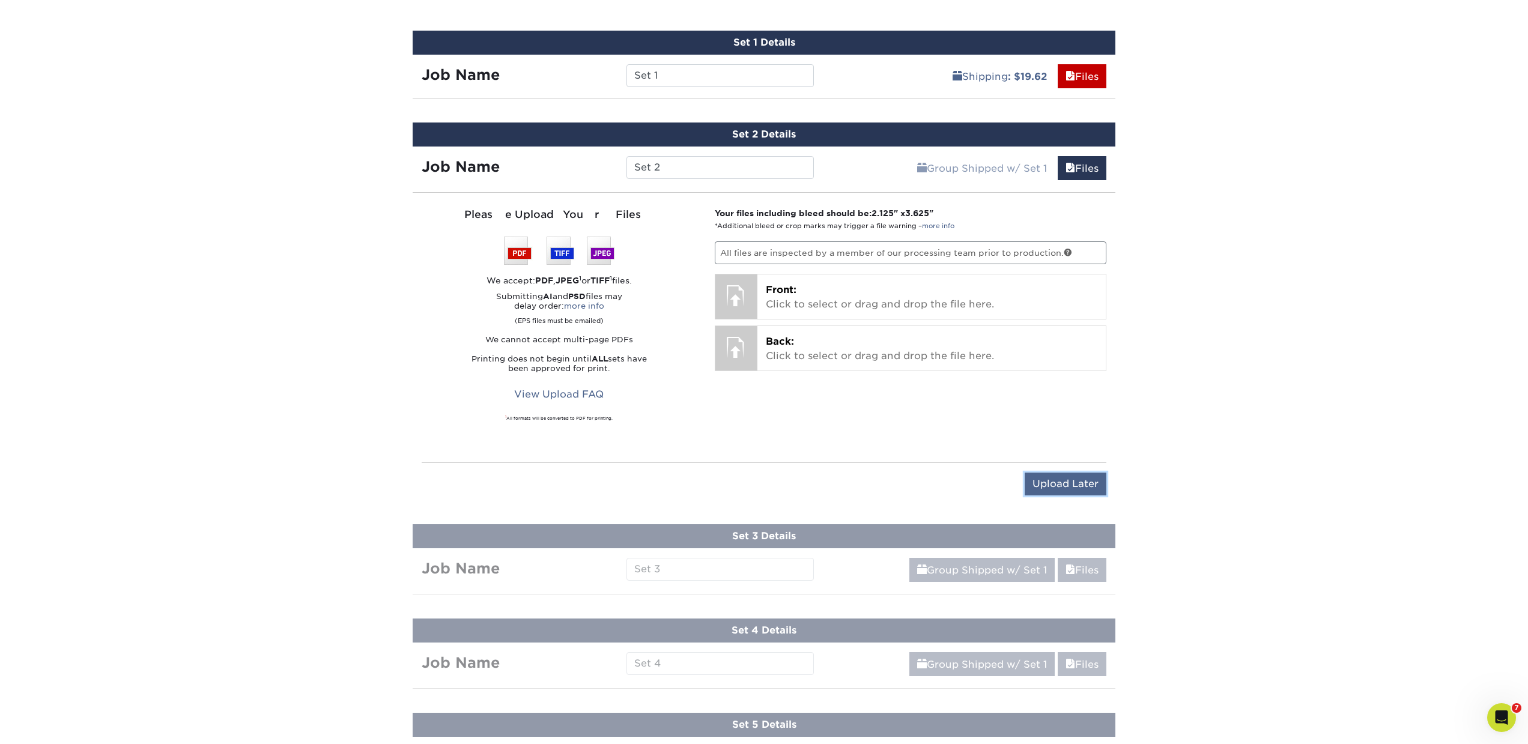
click at [1063, 480] on input "Upload Later" at bounding box center [1066, 484] width 82 height 23
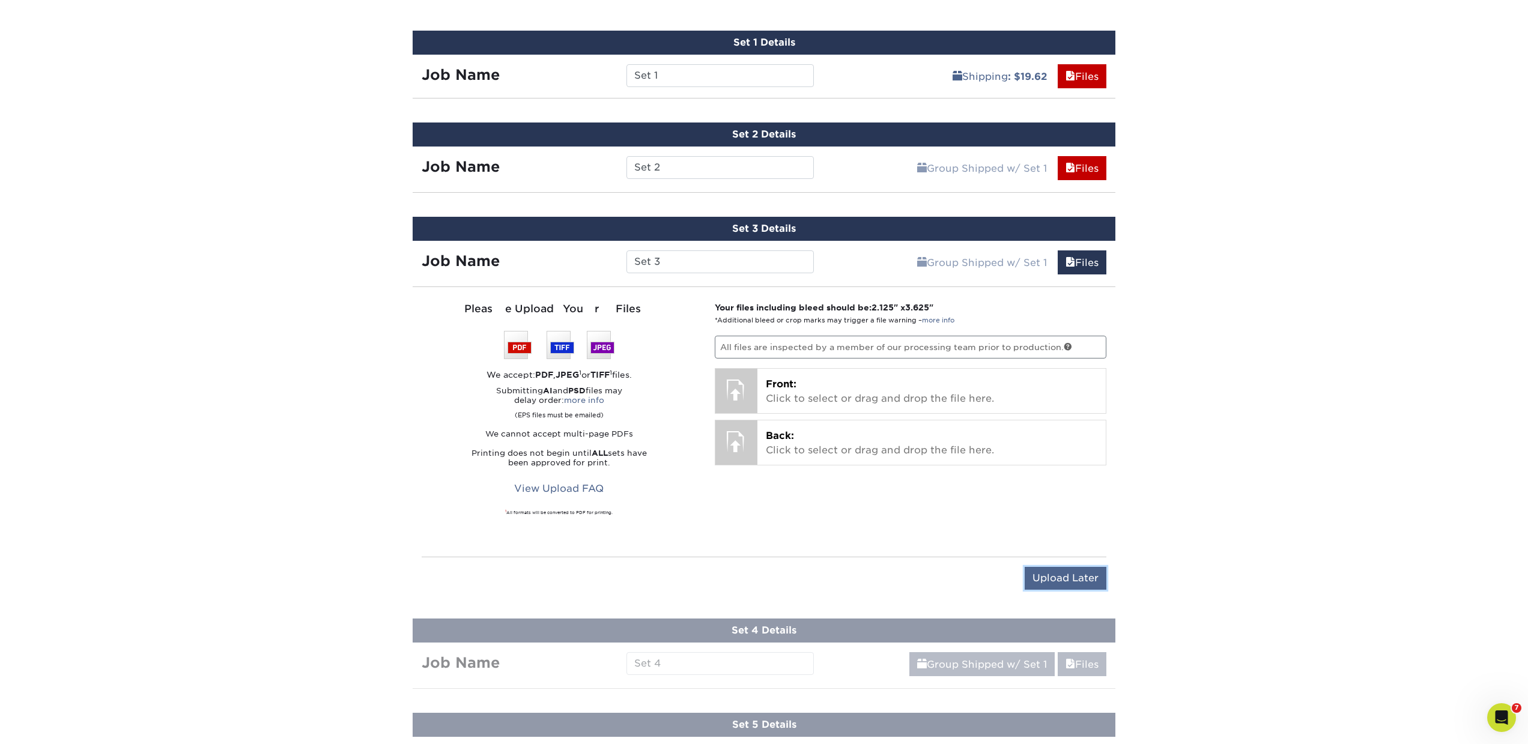
click at [1065, 584] on input "Upload Later" at bounding box center [1066, 578] width 82 height 23
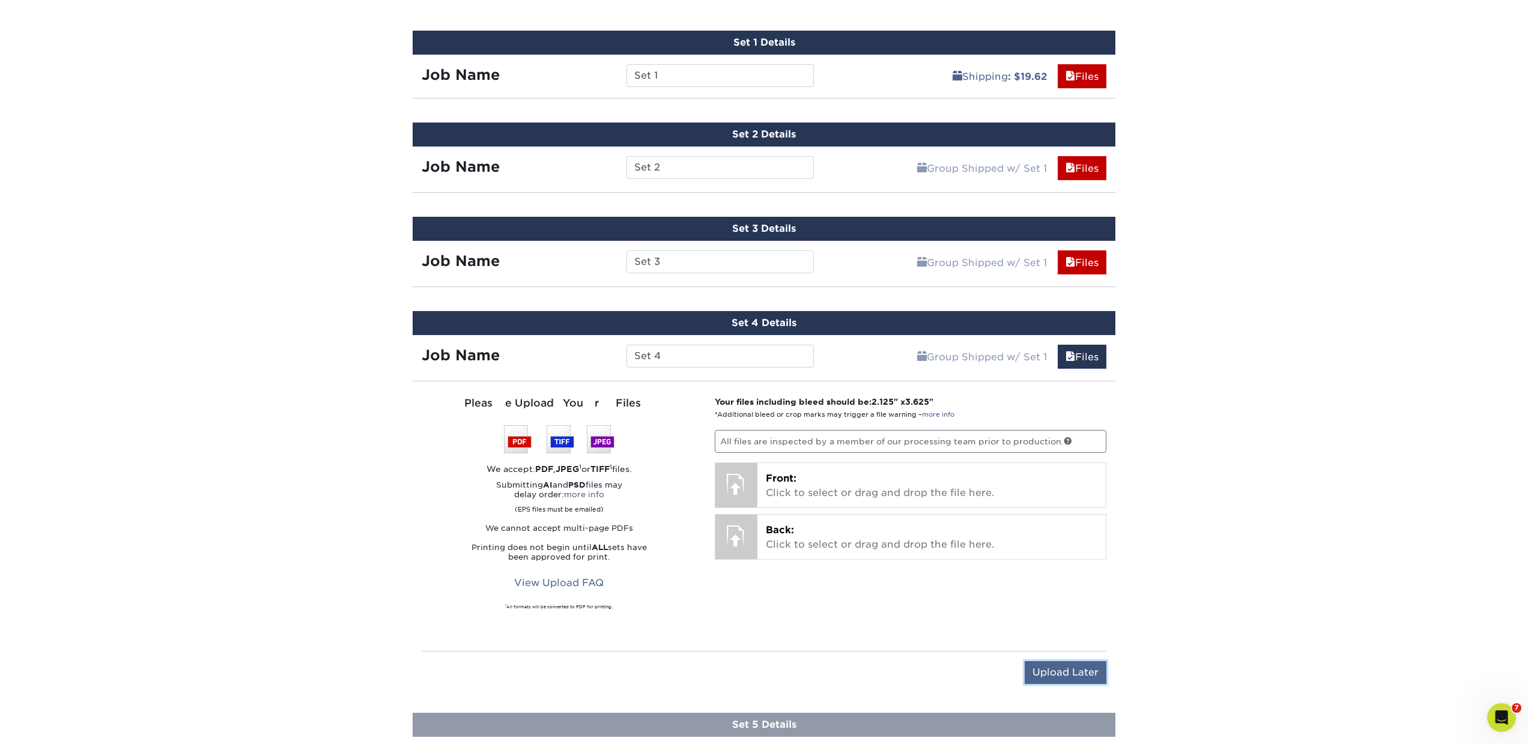
click at [1055, 674] on input "Upload Later" at bounding box center [1066, 672] width 82 height 23
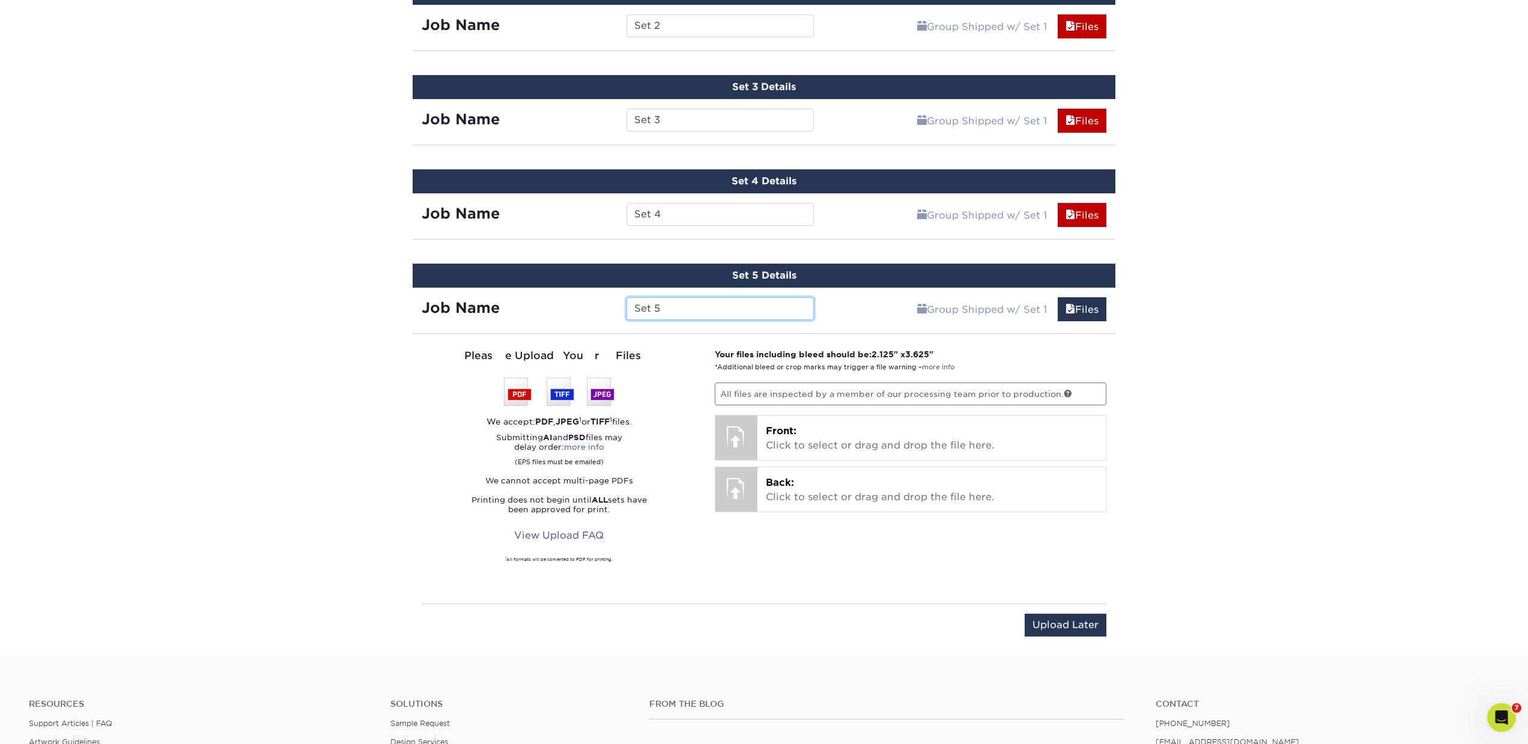
scroll to position [1075, 0]
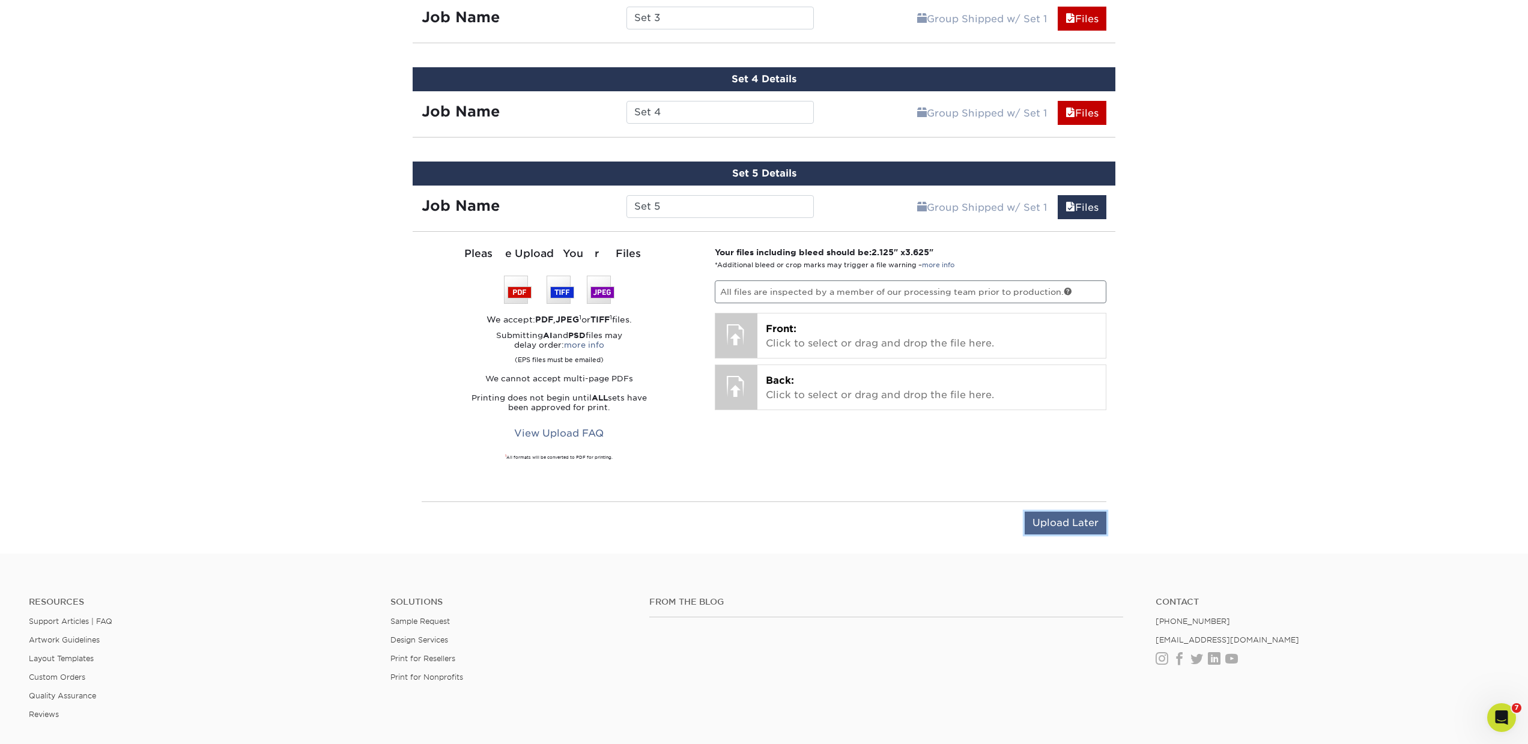
click at [1083, 520] on input "Upload Later" at bounding box center [1066, 523] width 82 height 23
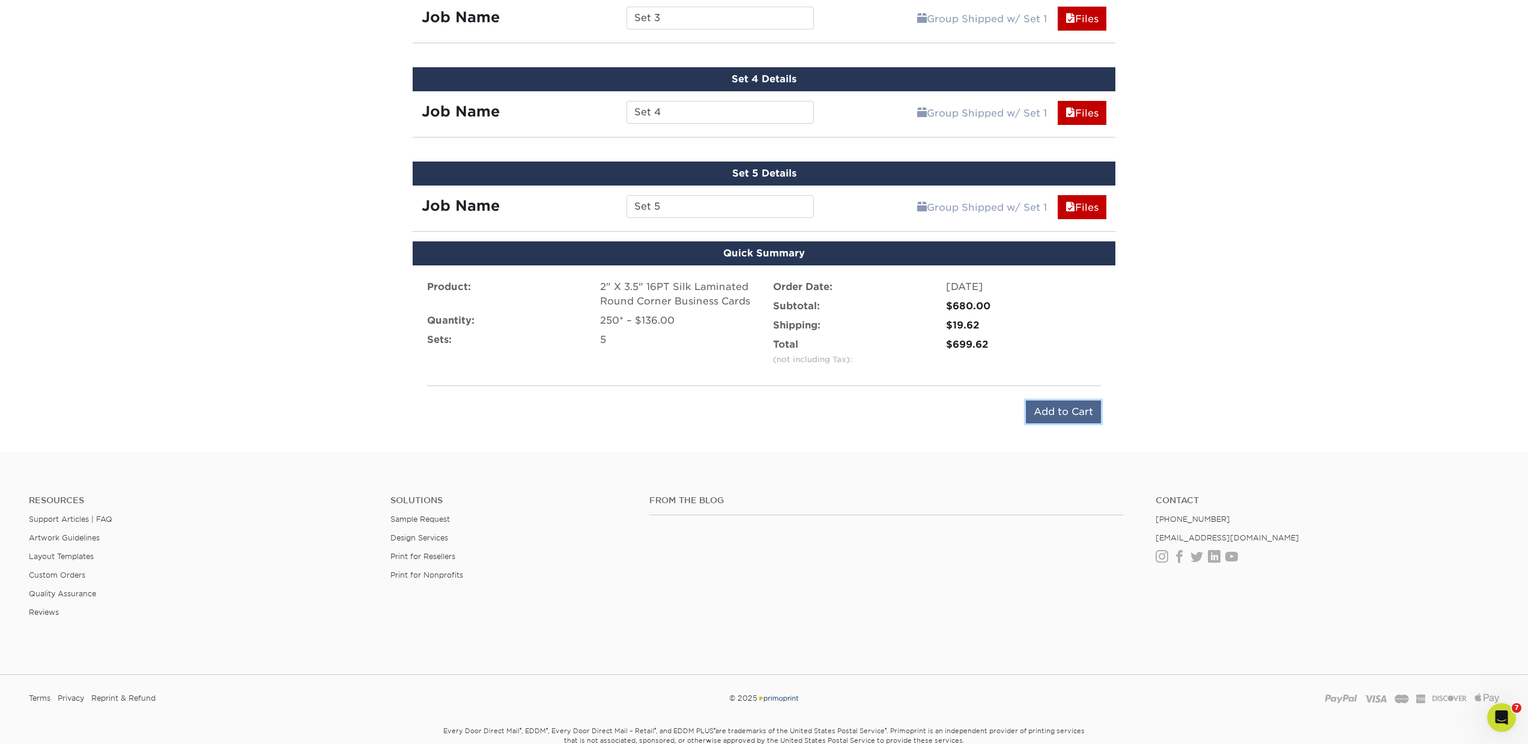
click at [1062, 408] on input "Add to Cart" at bounding box center [1063, 412] width 75 height 23
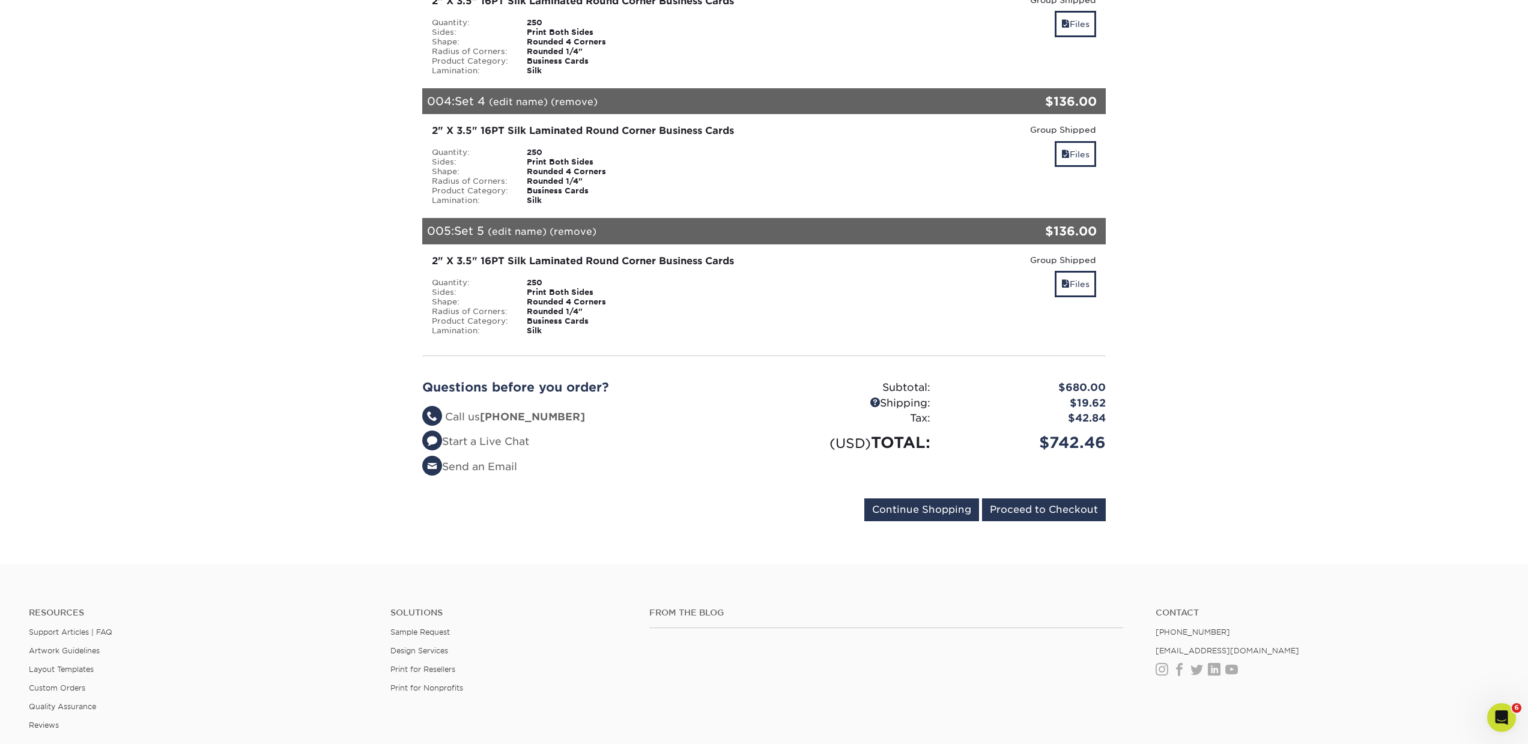
scroll to position [689, 0]
